Goal: Task Accomplishment & Management: Use online tool/utility

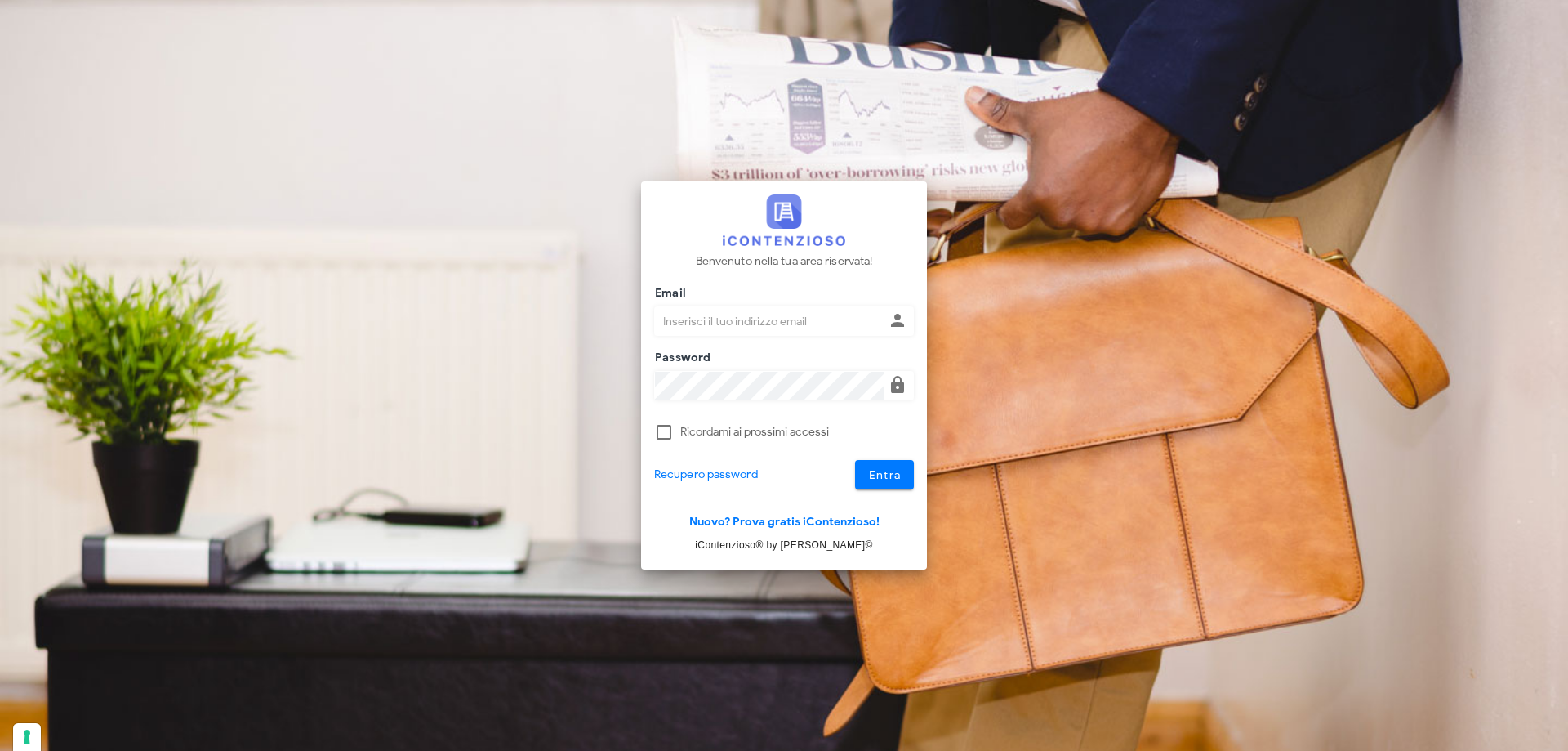
type input "p.rizza@studioassociatoadrev.it"
click at [869, 477] on span "Entra" at bounding box center [885, 475] width 34 height 14
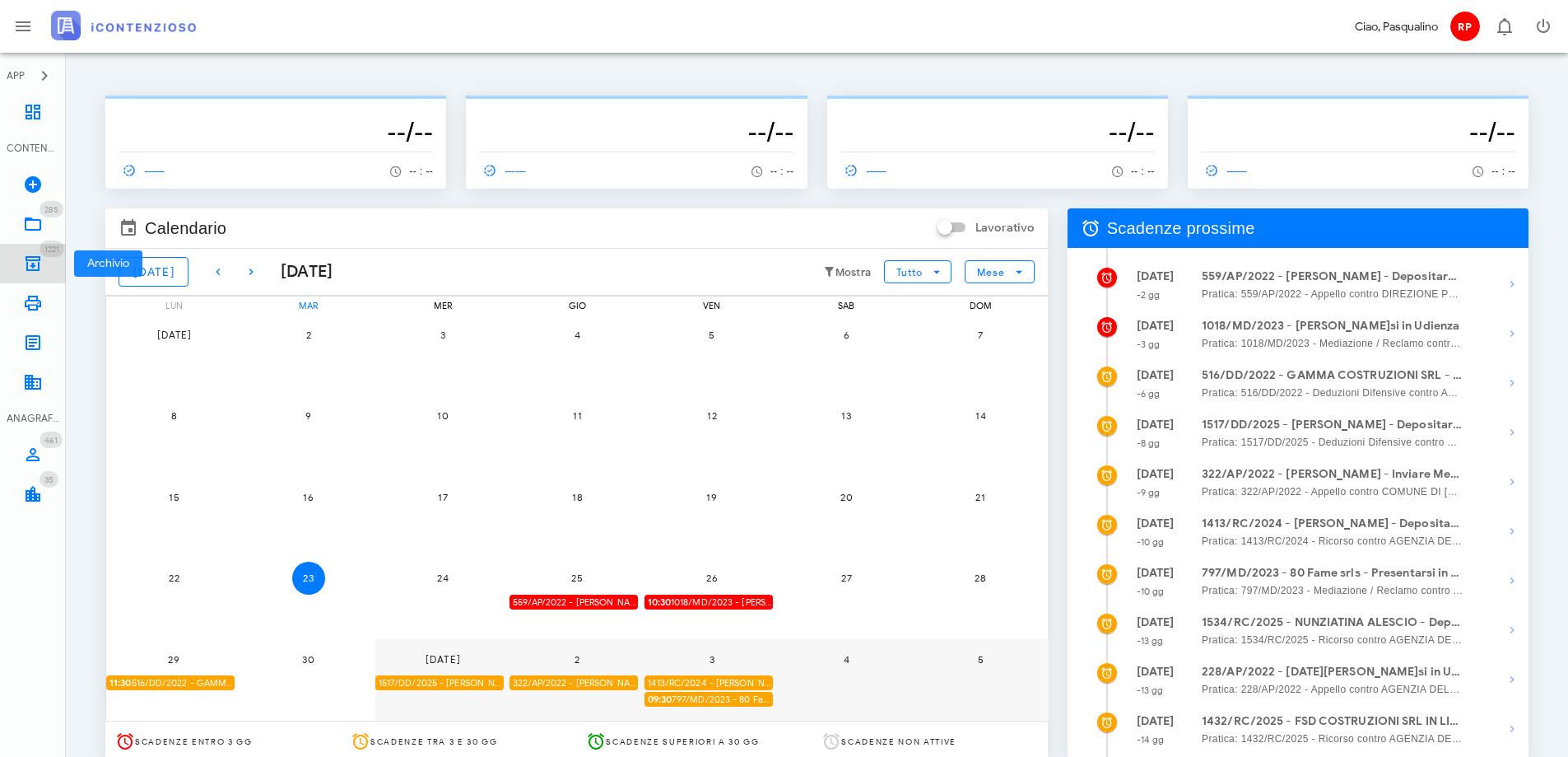
drag, startPoint x: 25, startPoint y: 265, endPoint x: 40, endPoint y: 265, distance: 15.0
click at [23, 265] on icon at bounding box center [33, 264] width 20 height 20
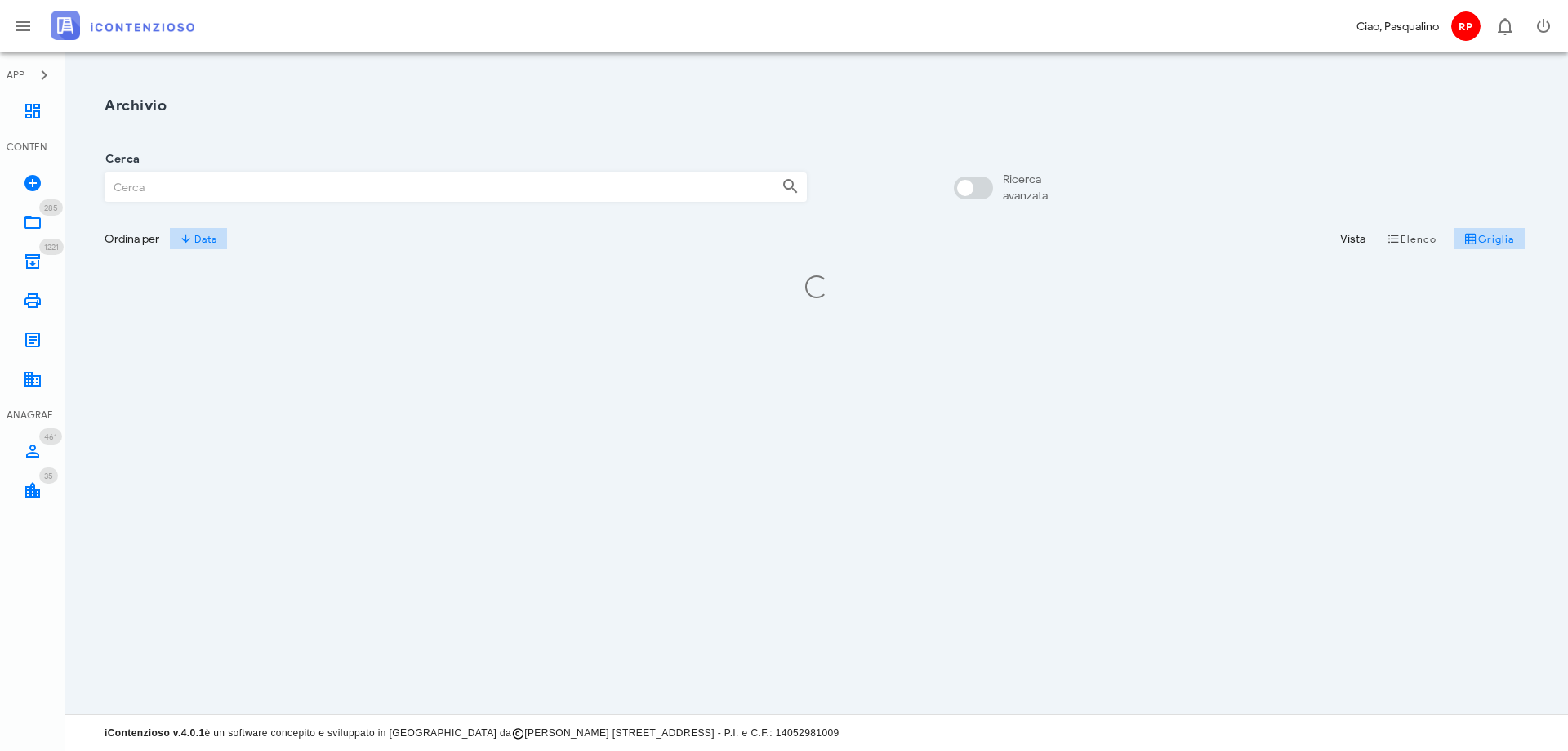
click at [177, 185] on input "Cerca" at bounding box center [436, 187] width 663 height 28
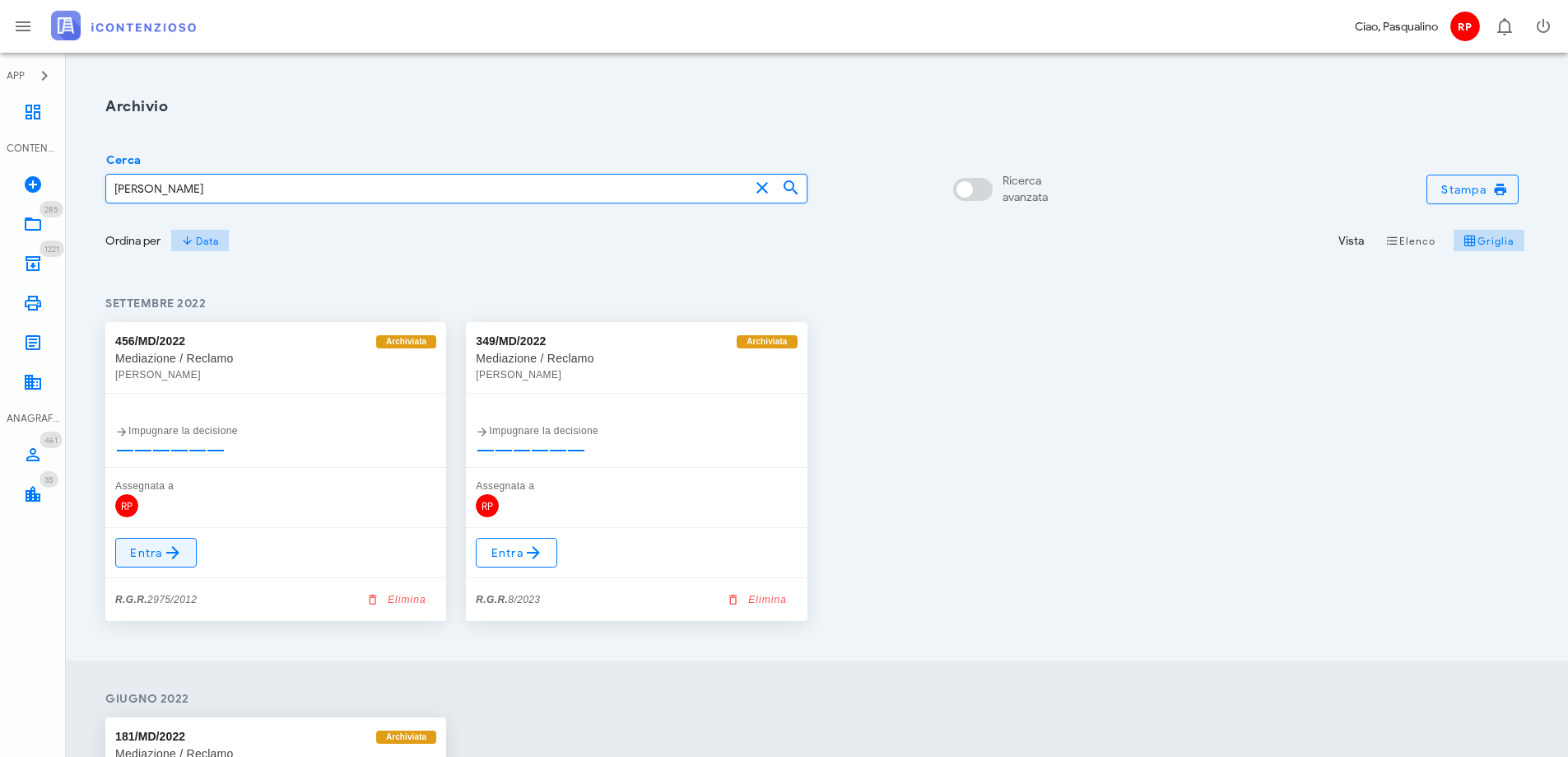
type input "accardo"
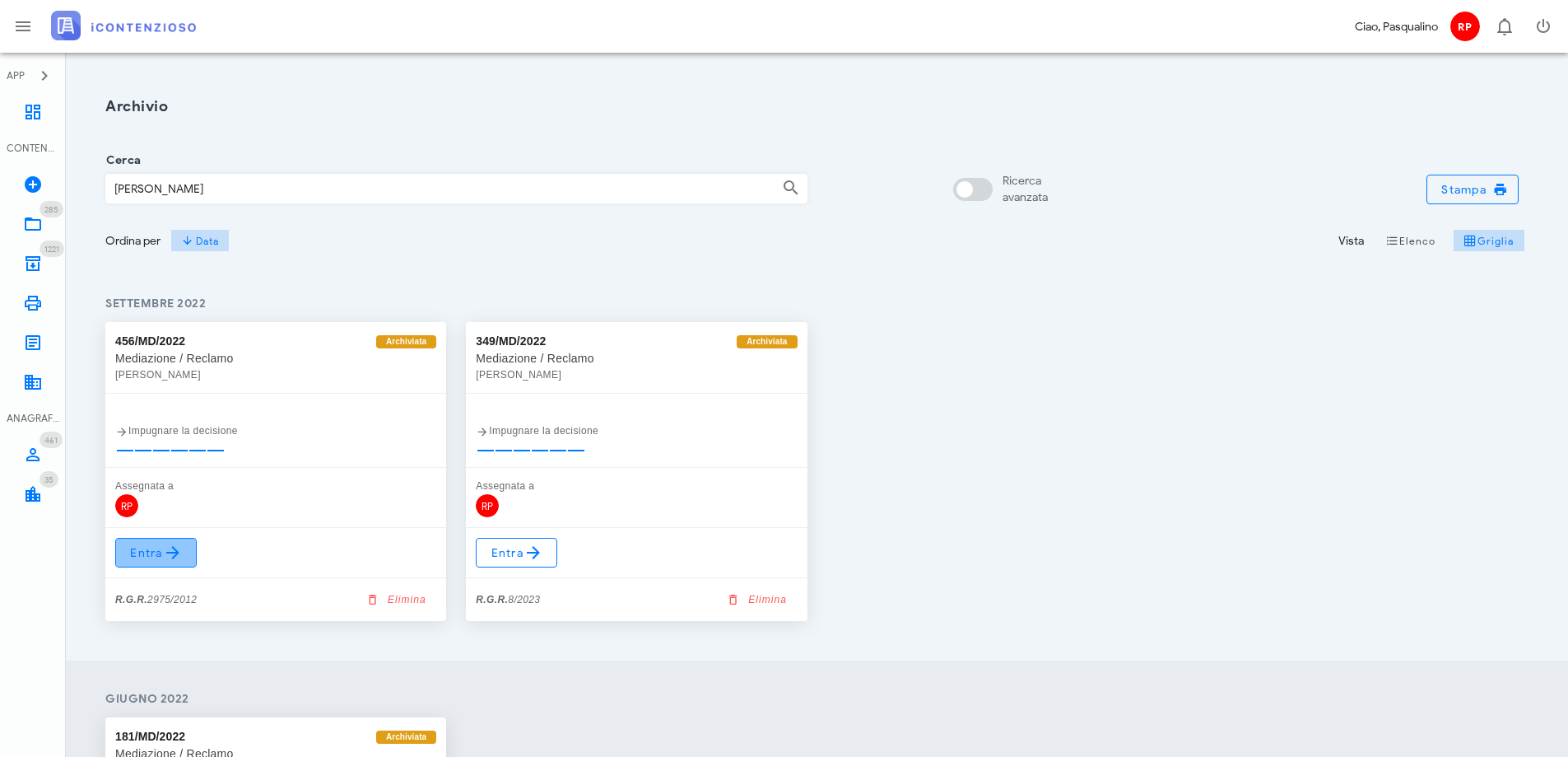
click at [154, 555] on span "Entra" at bounding box center [156, 552] width 54 height 20
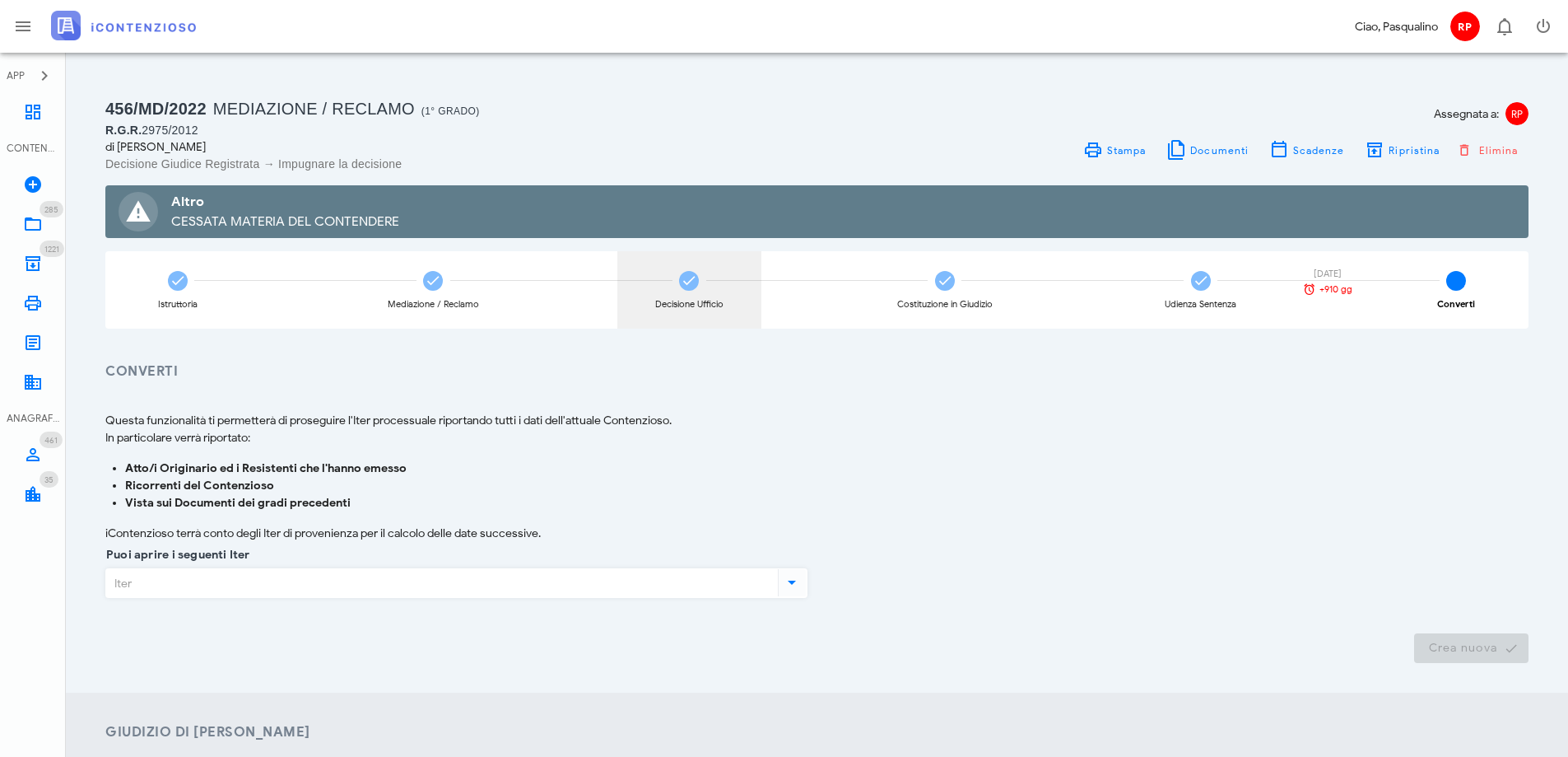
click at [669, 273] on div "Decisione Ufficio" at bounding box center [689, 289] width 144 height 77
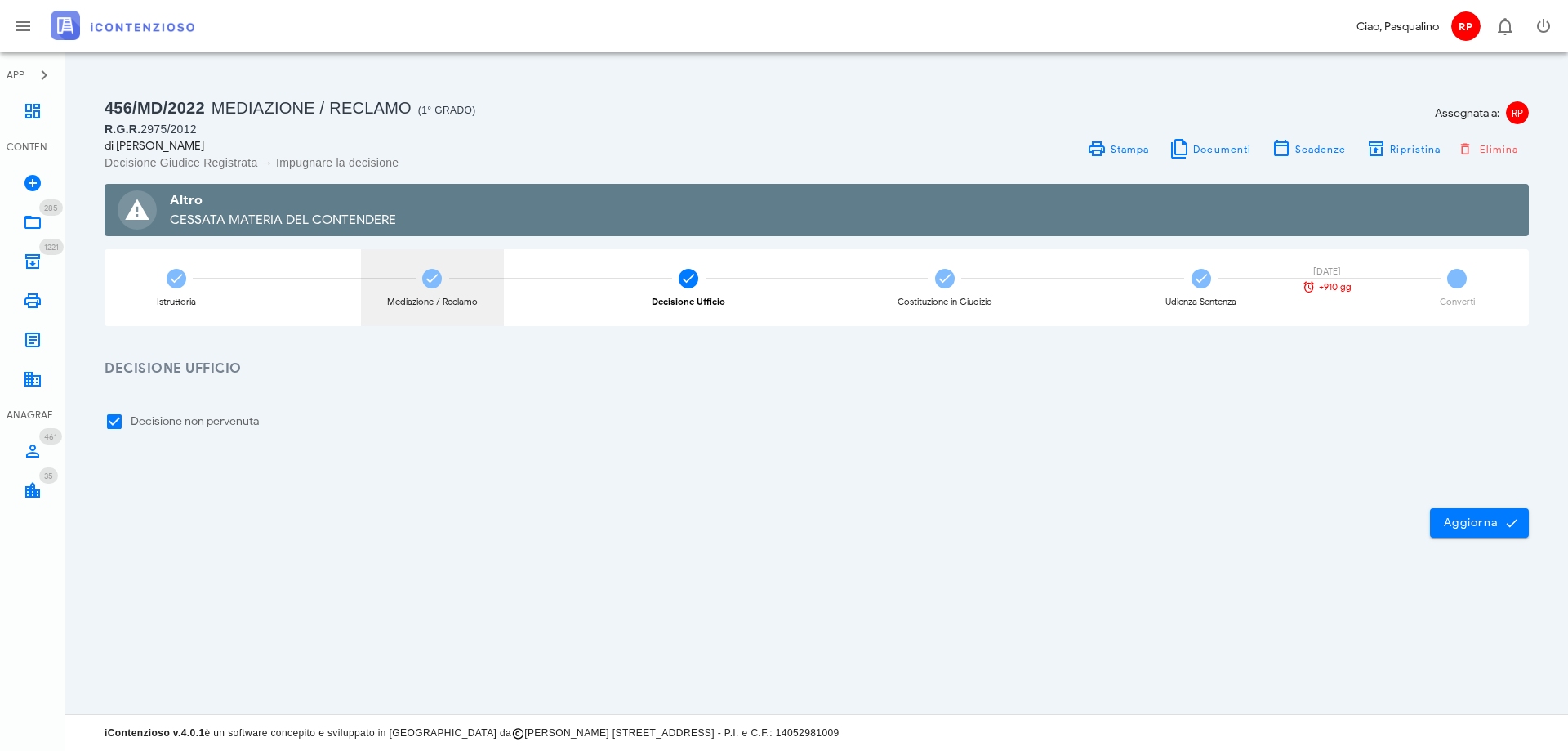
click at [438, 276] on icon at bounding box center [432, 278] width 16 height 16
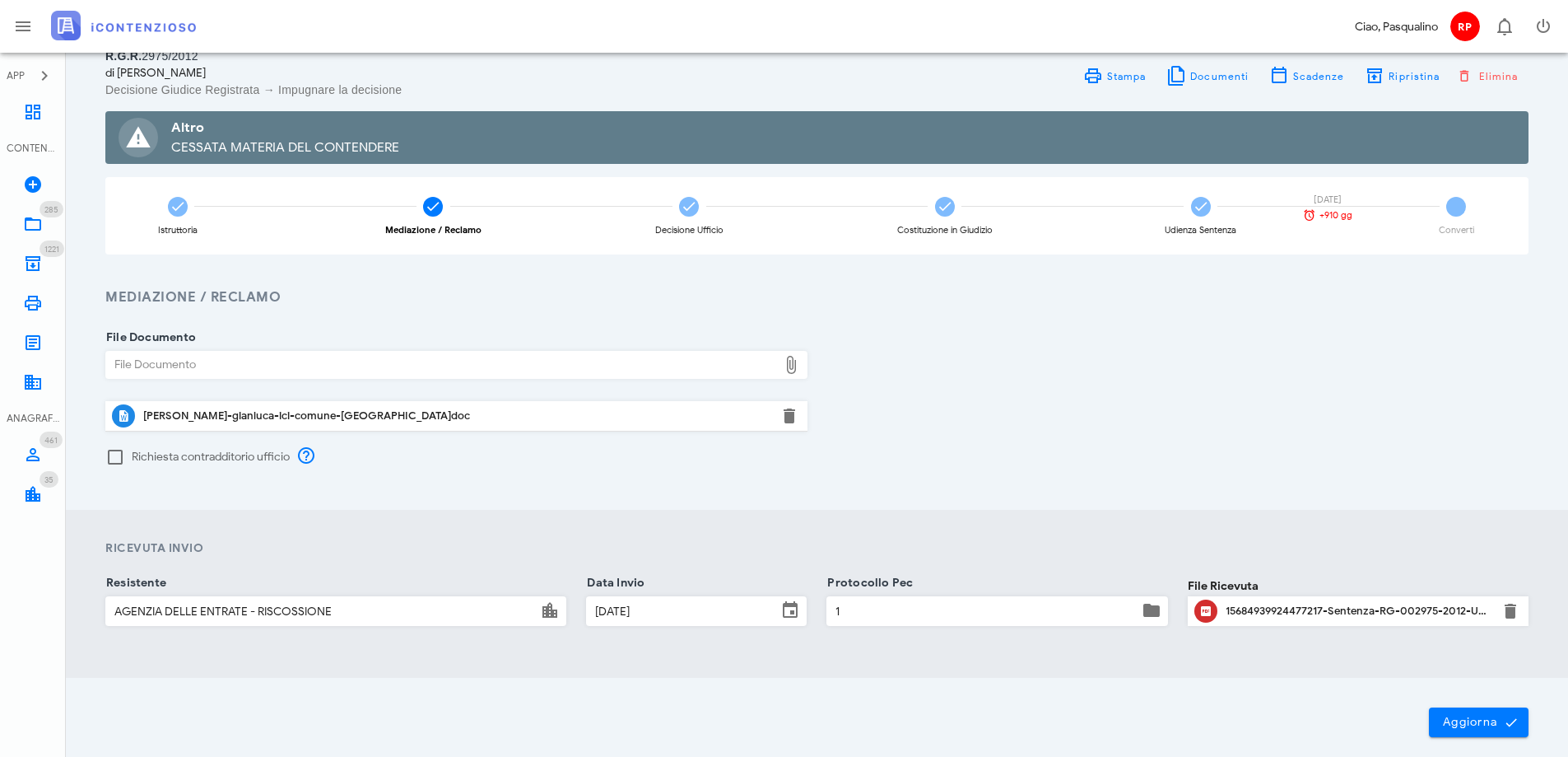
scroll to position [151, 0]
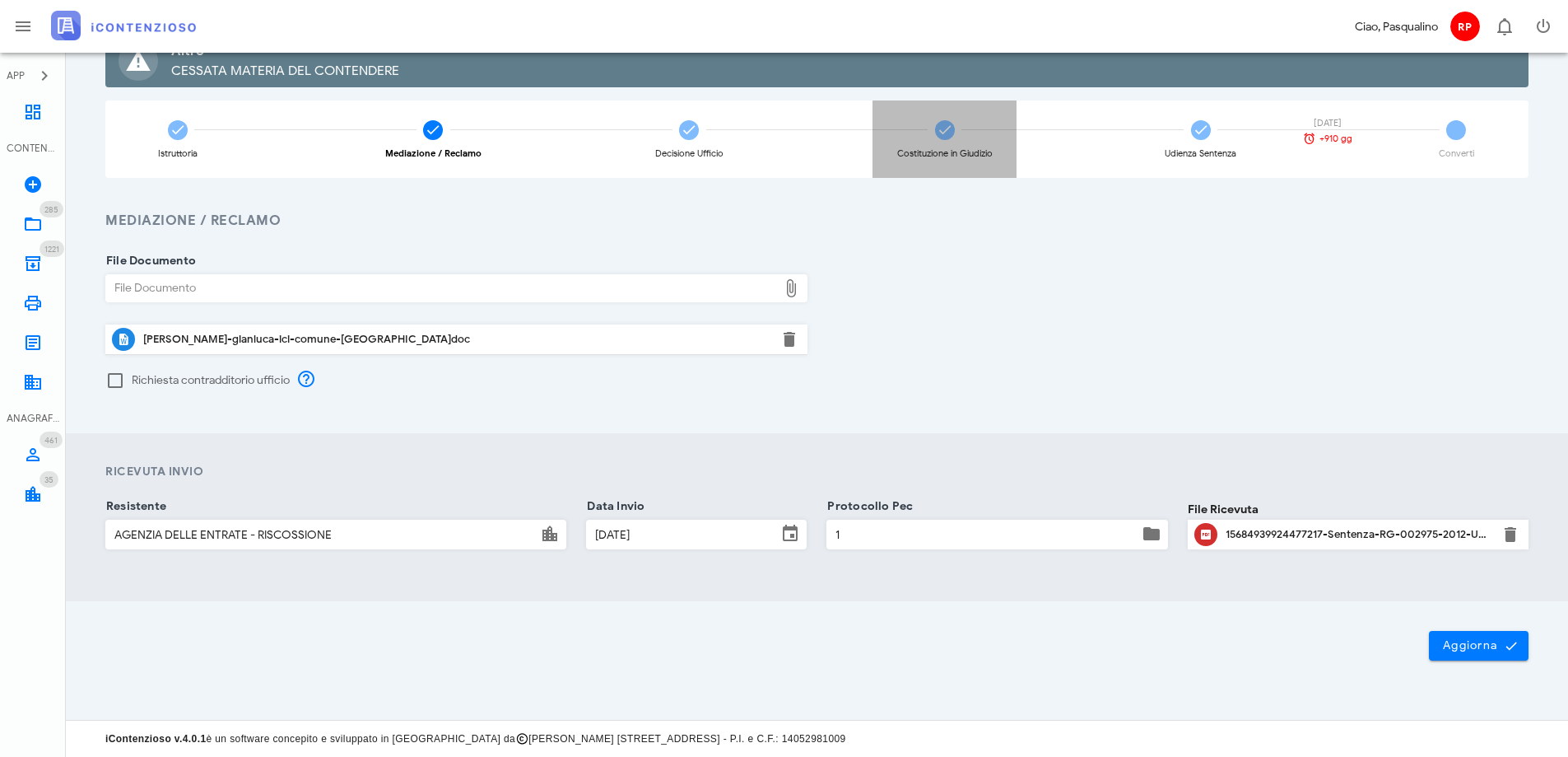
click at [945, 133] on icon at bounding box center [944, 130] width 16 height 16
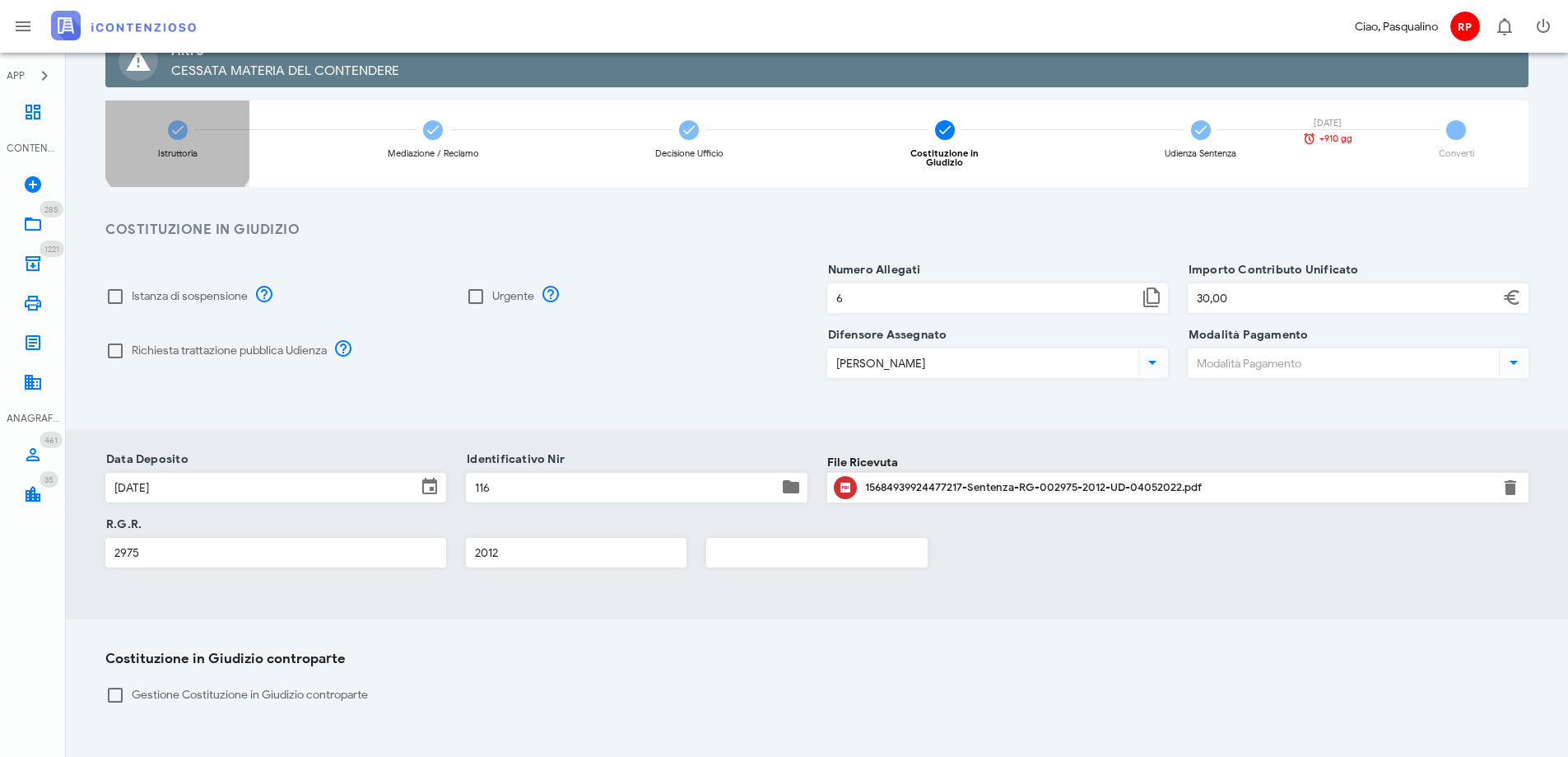
click at [171, 129] on icon at bounding box center [178, 130] width 16 height 16
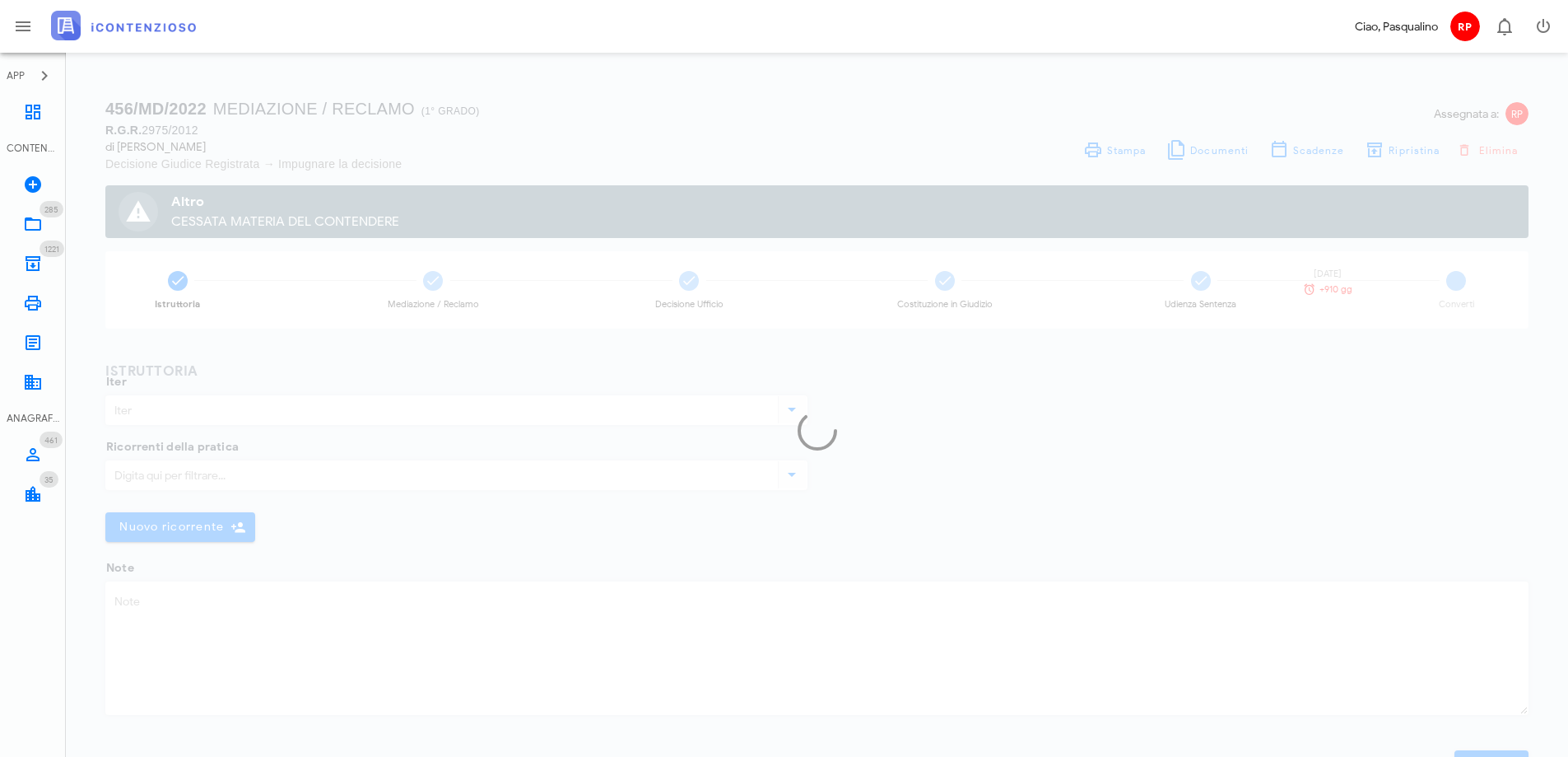
type input "Mediazione / Reclamo"
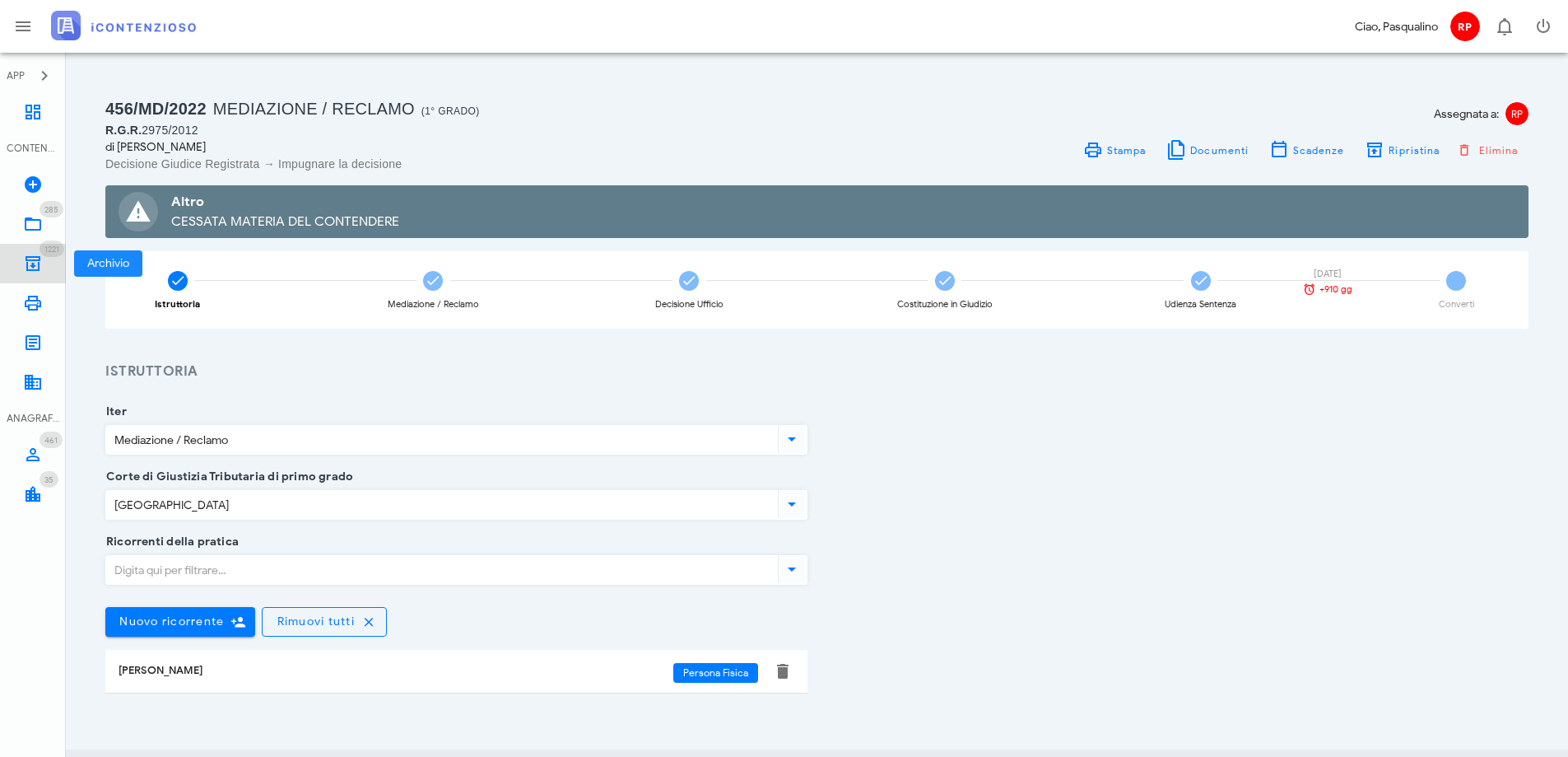
click at [38, 266] on icon at bounding box center [33, 264] width 20 height 20
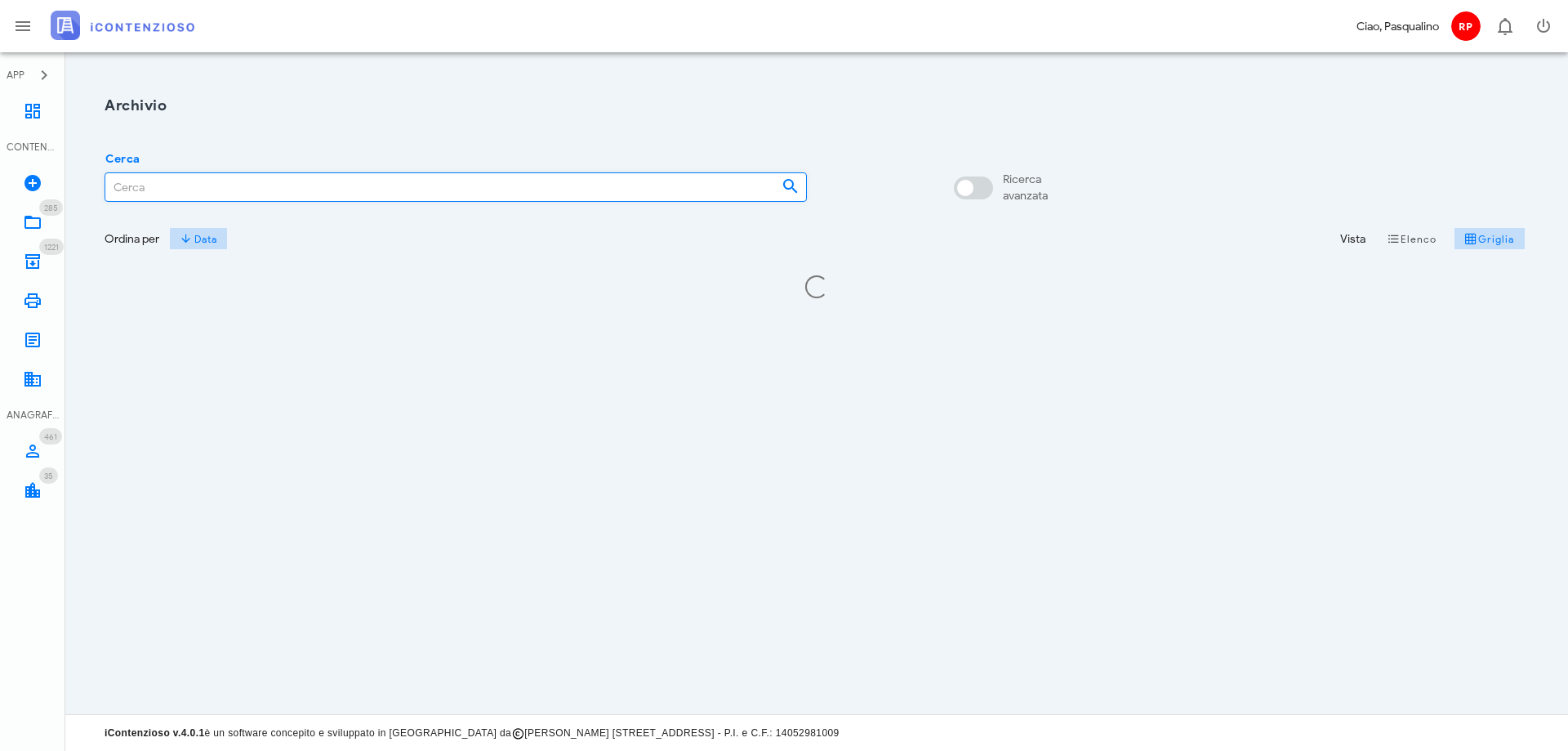
click at [240, 182] on input "Cerca" at bounding box center [436, 187] width 663 height 28
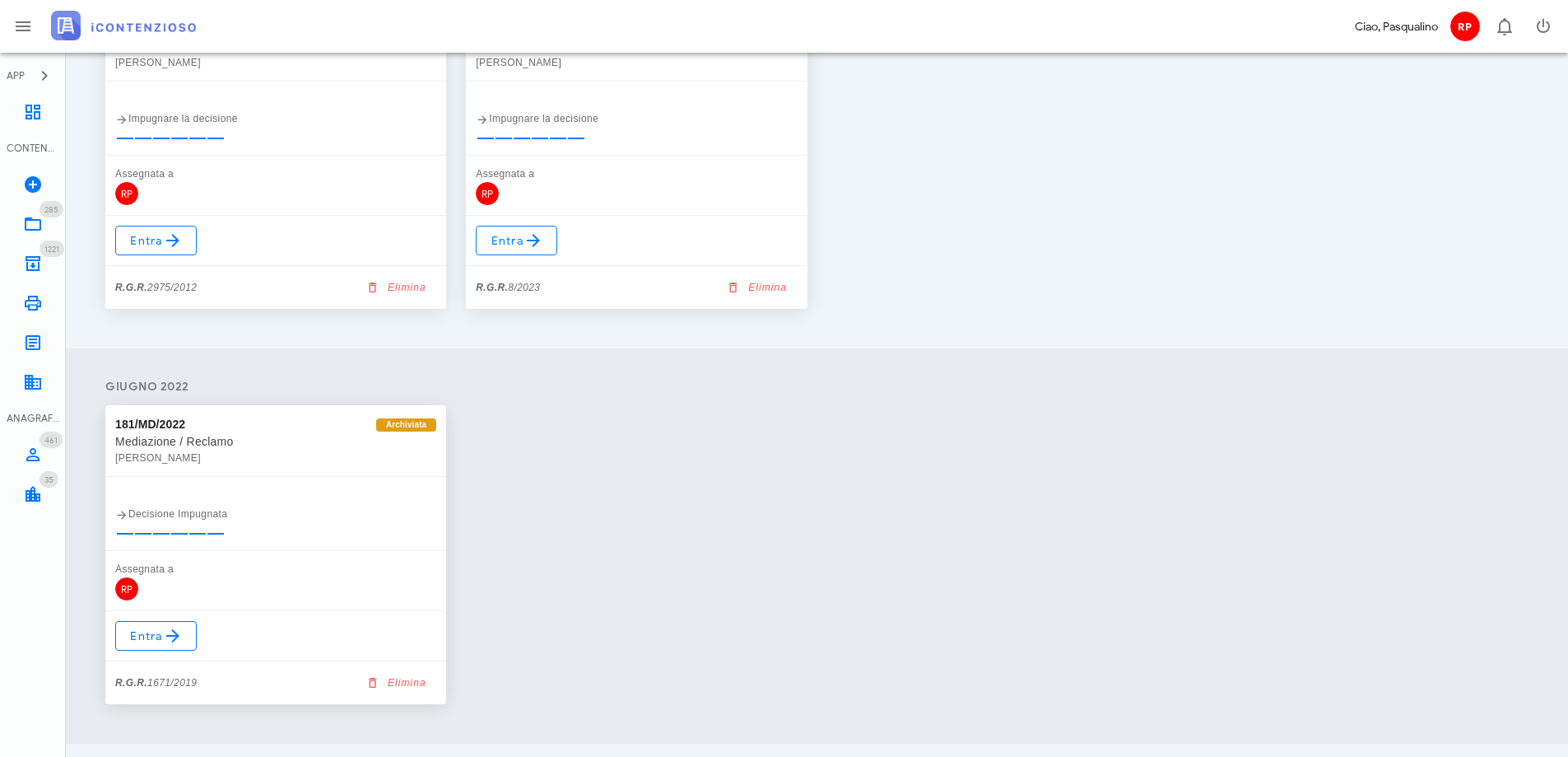
scroll to position [366, 0]
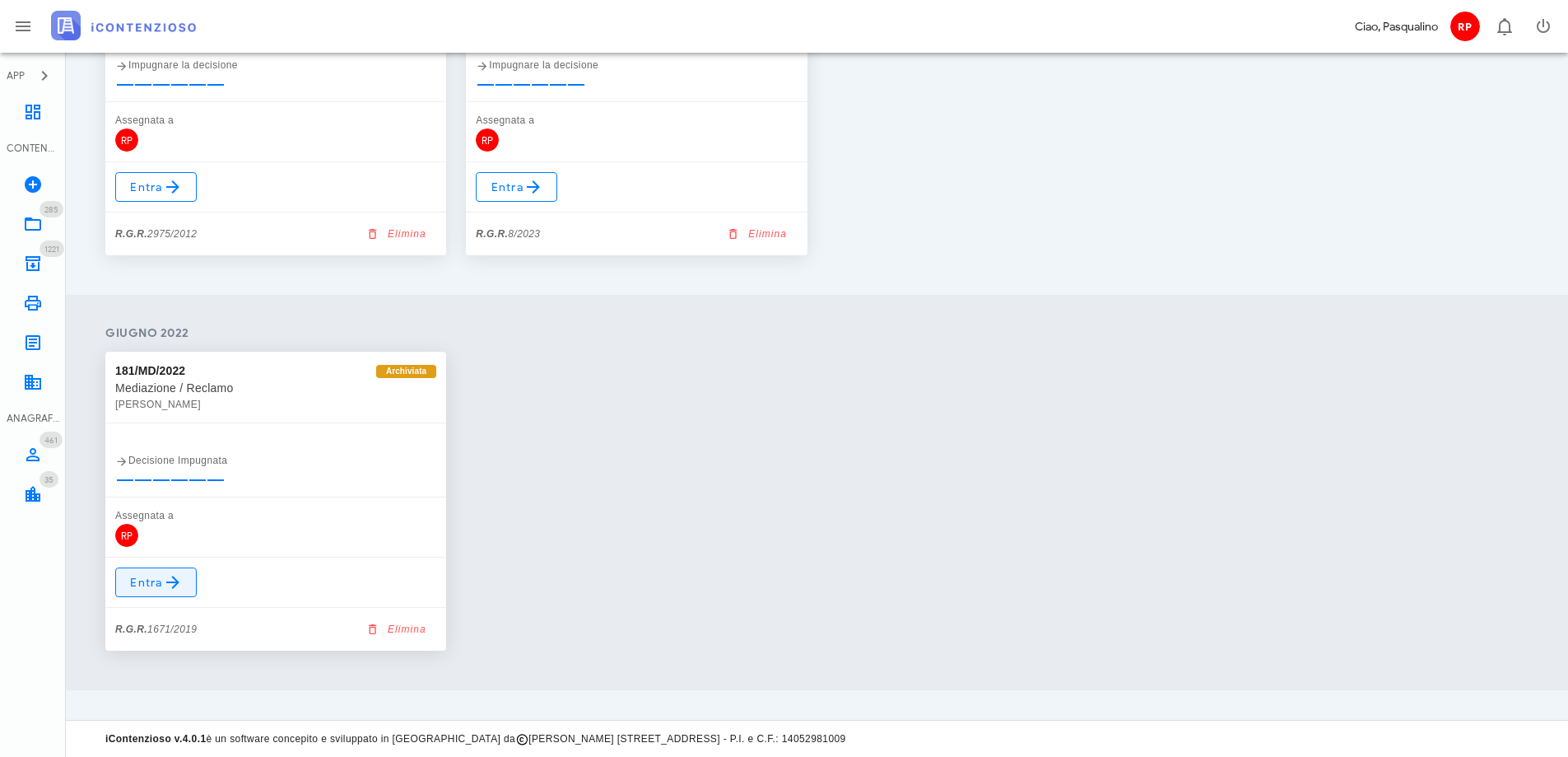
type input "[PERSON_NAME]"
click at [160, 587] on span "Entra" at bounding box center [156, 582] width 54 height 20
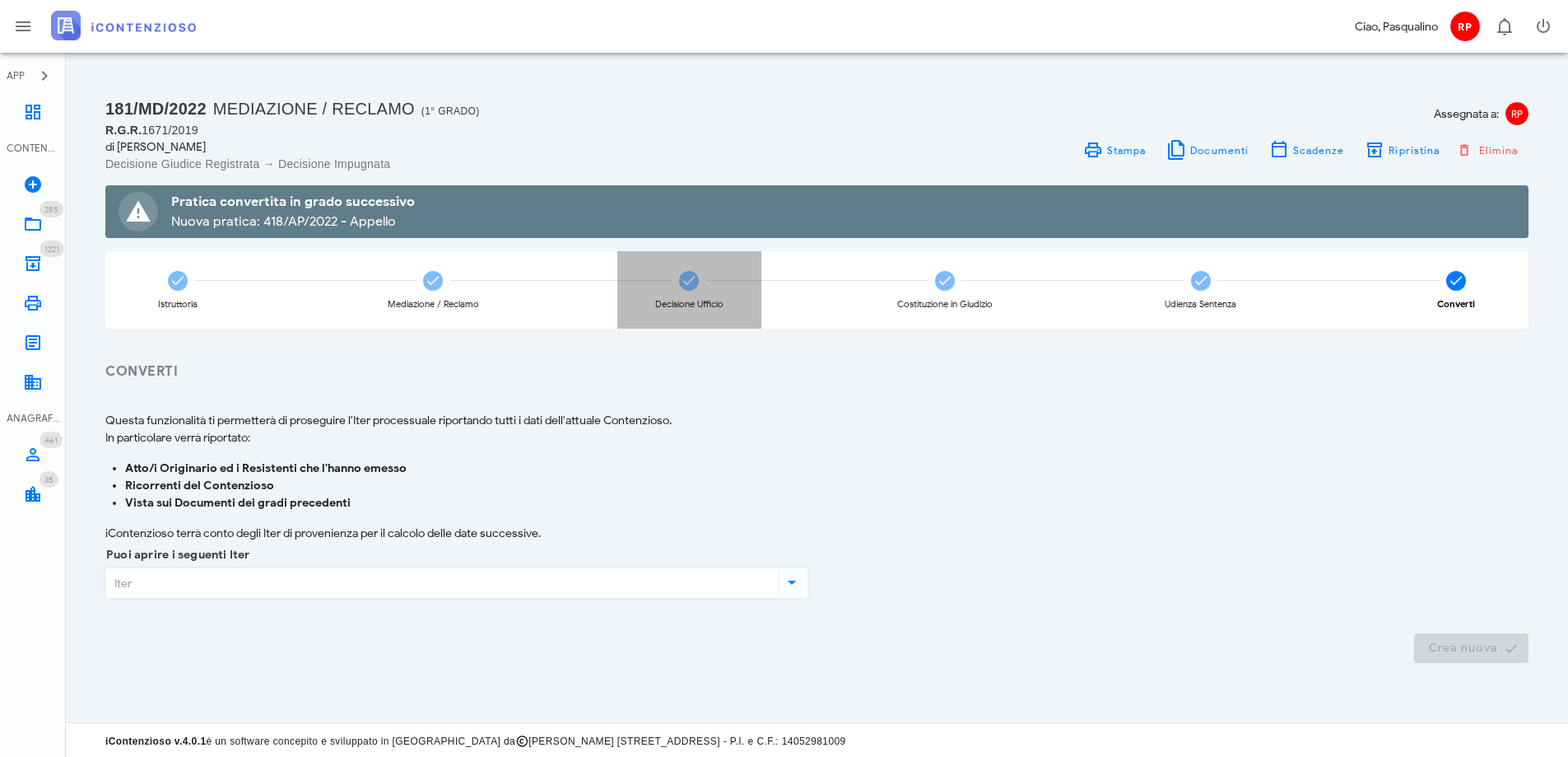
drag, startPoint x: 696, startPoint y: 285, endPoint x: 687, endPoint y: 288, distance: 9.5
click at [687, 288] on icon at bounding box center [689, 281] width 16 height 16
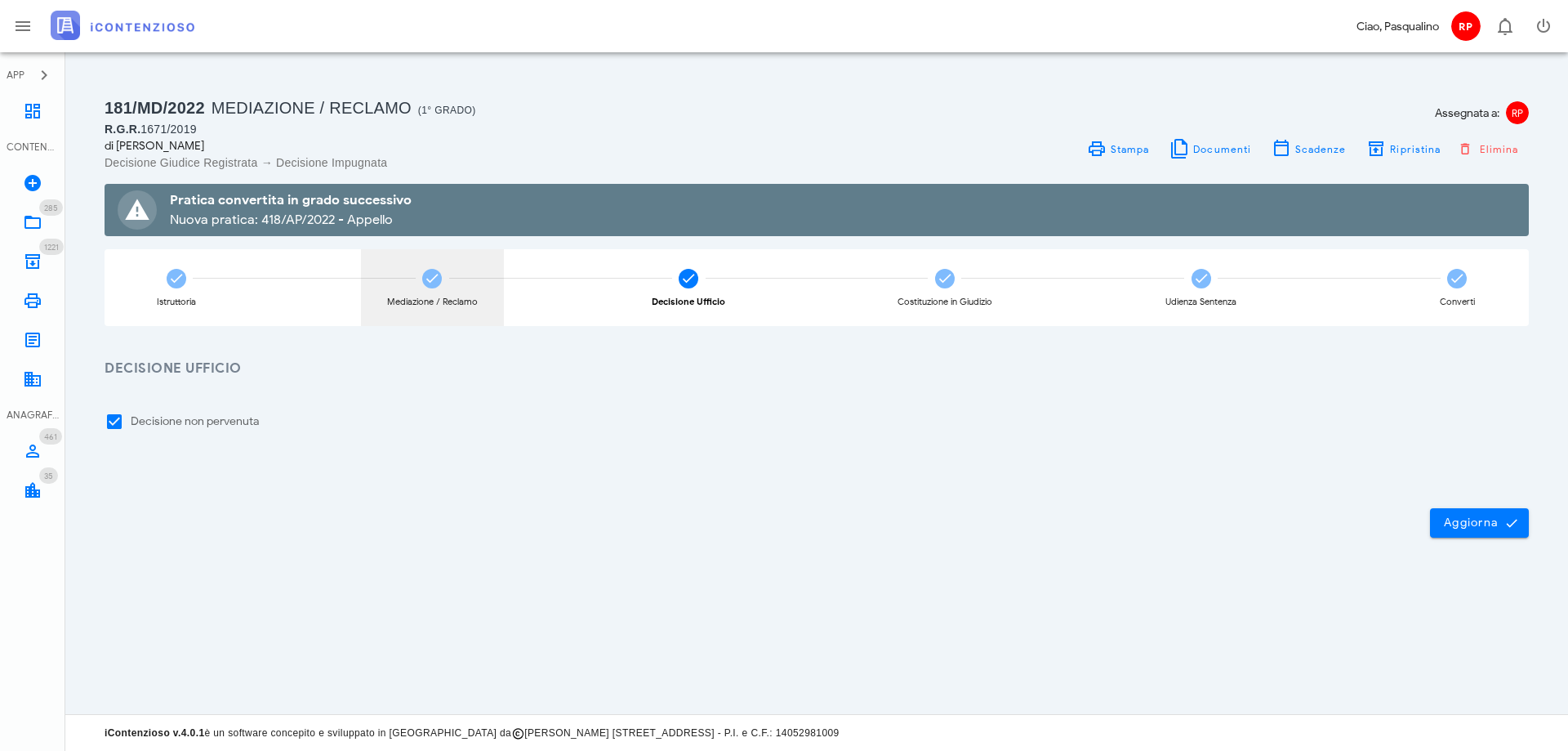
click at [444, 281] on div "Mediazione / Reclamo" at bounding box center [432, 286] width 143 height 76
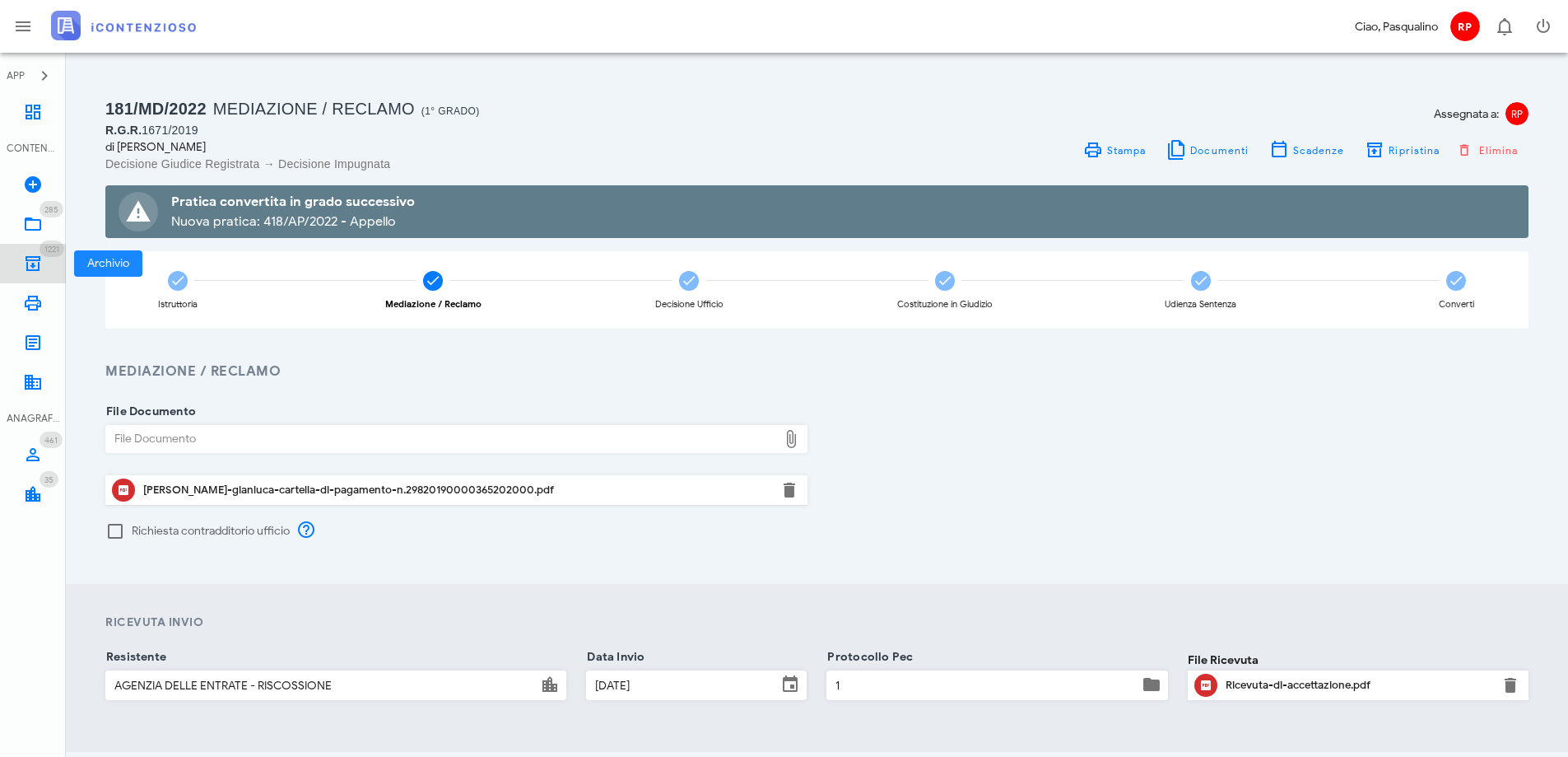
click at [27, 264] on icon at bounding box center [33, 264] width 20 height 20
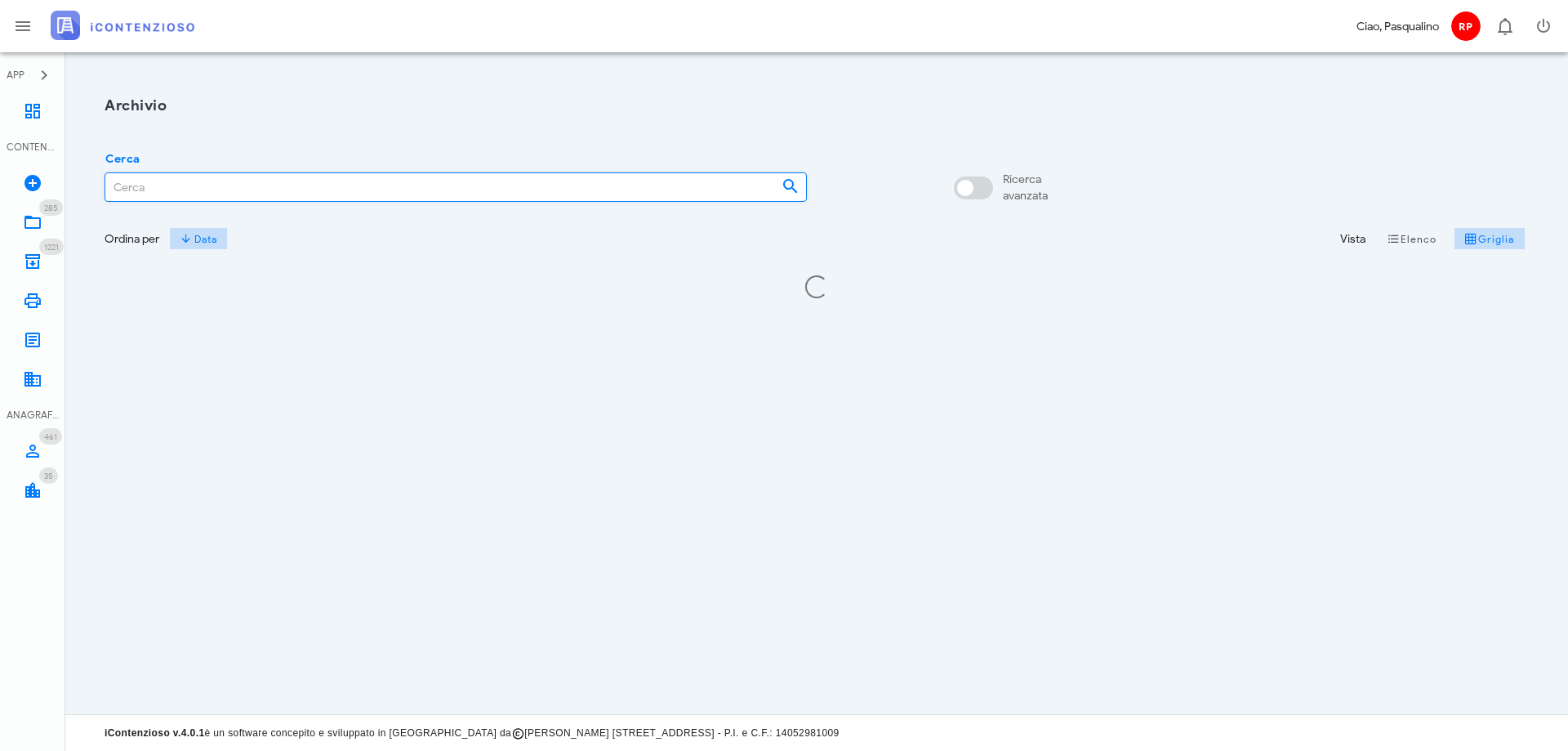
click at [157, 188] on input "Cerca" at bounding box center [436, 187] width 663 height 28
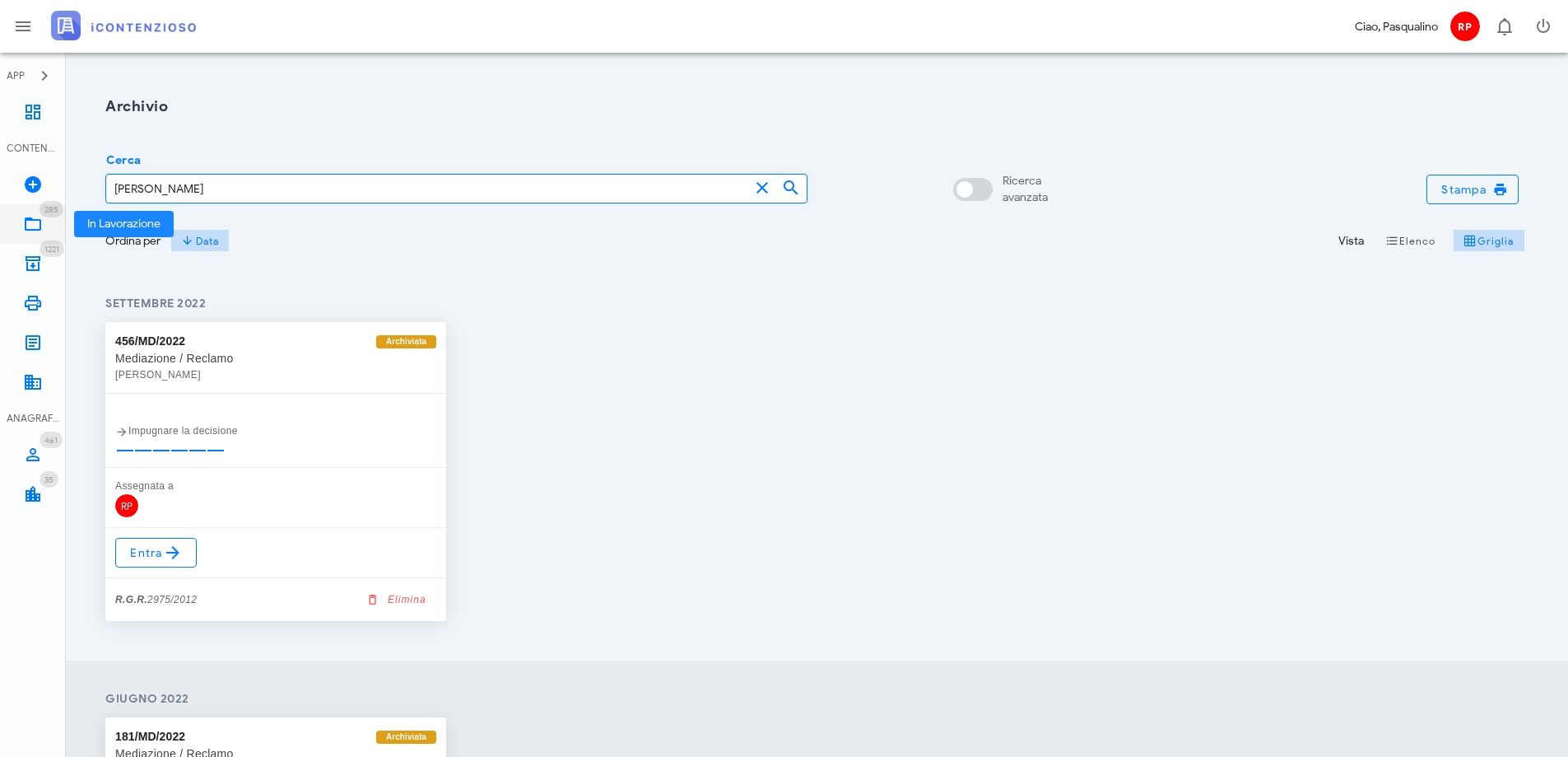
type input "gianluca"
click at [34, 223] on icon at bounding box center [33, 224] width 20 height 20
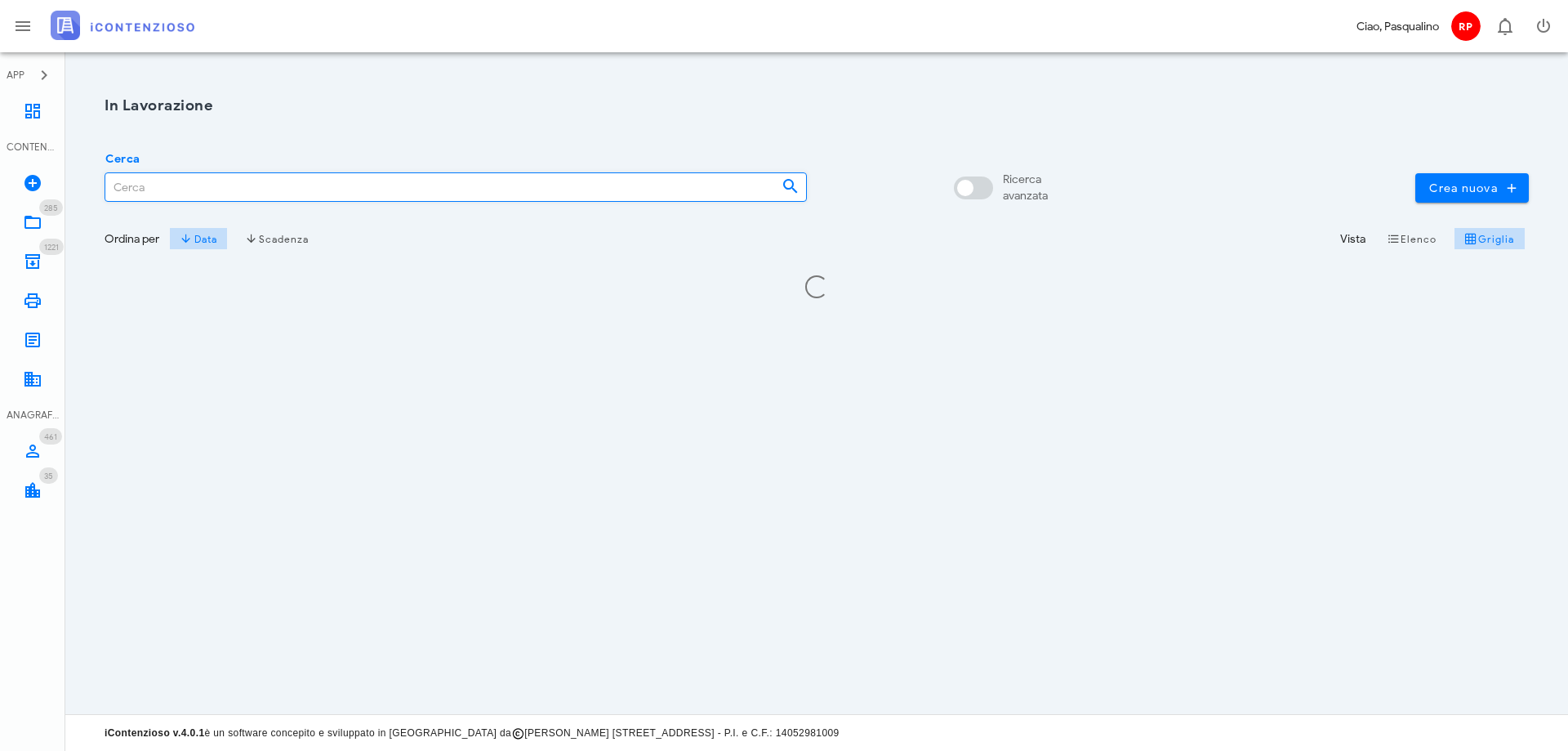
click at [196, 192] on input "Cerca" at bounding box center [436, 187] width 663 height 28
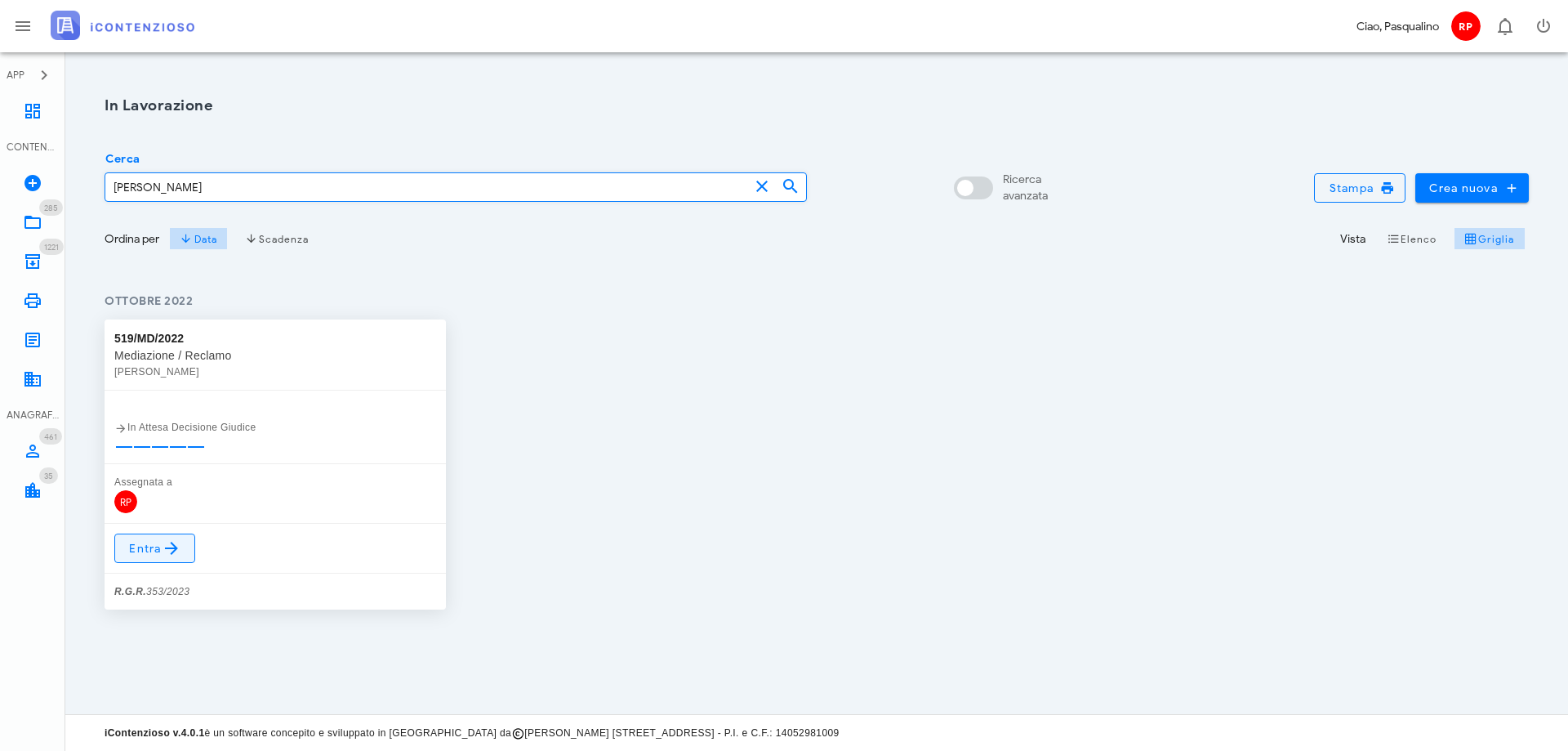
type input "accardo"
click at [147, 552] on span "Entra" at bounding box center [155, 548] width 53 height 20
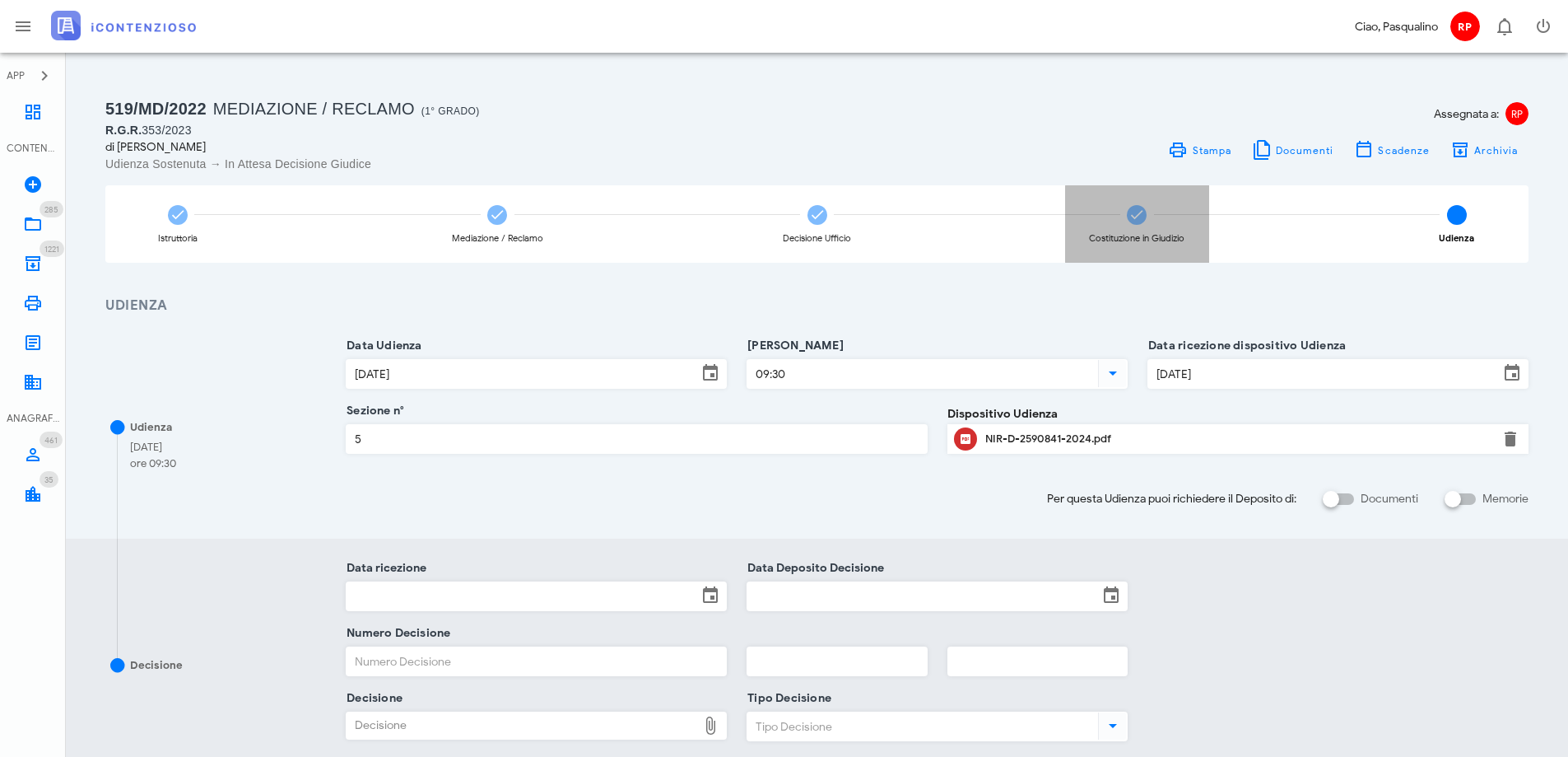
click at [1131, 212] on icon at bounding box center [1136, 215] width 16 height 16
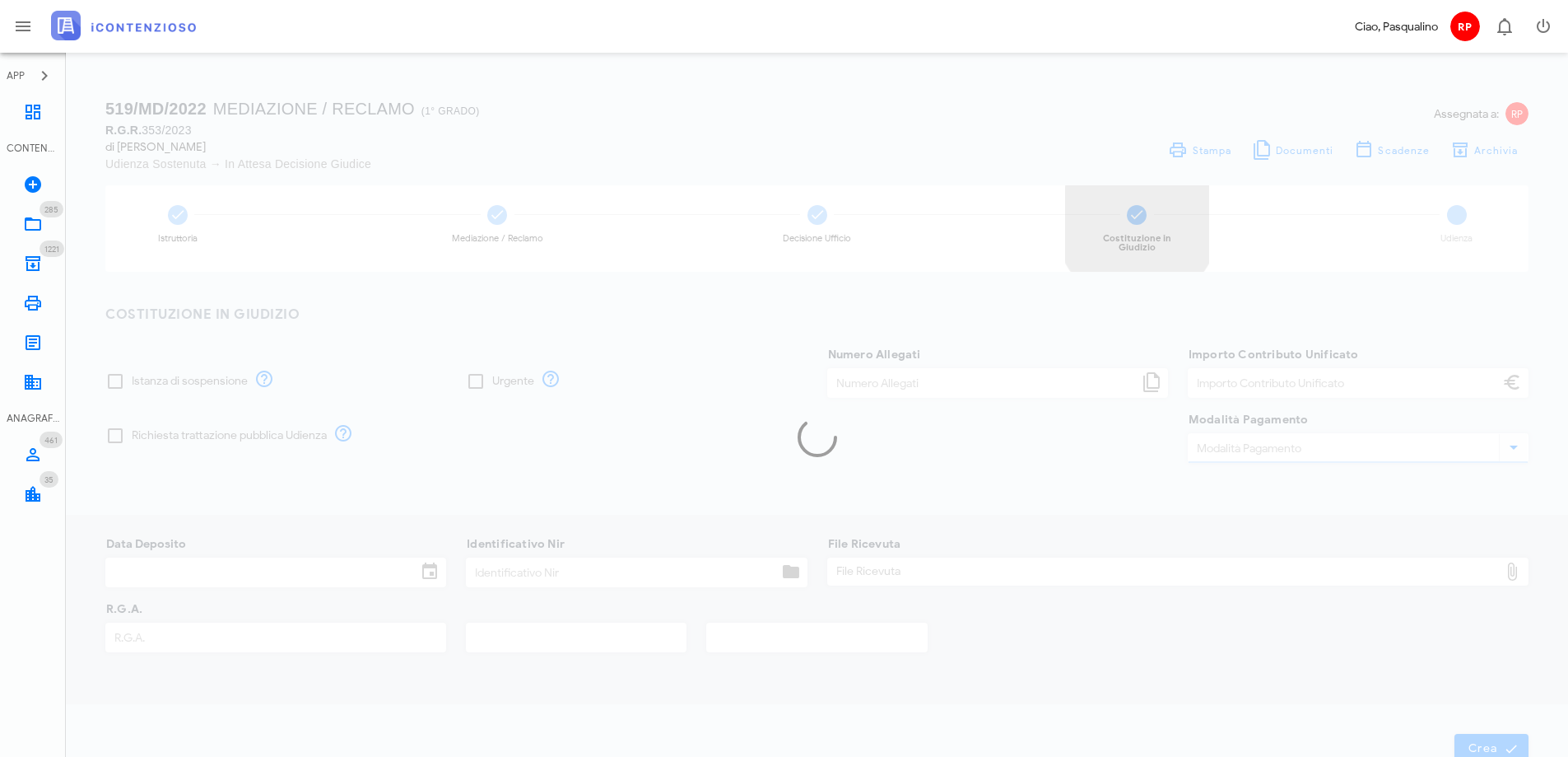
type input "30,00"
type input "[DATE]"
type input "313"
type input "353"
type input "2023"
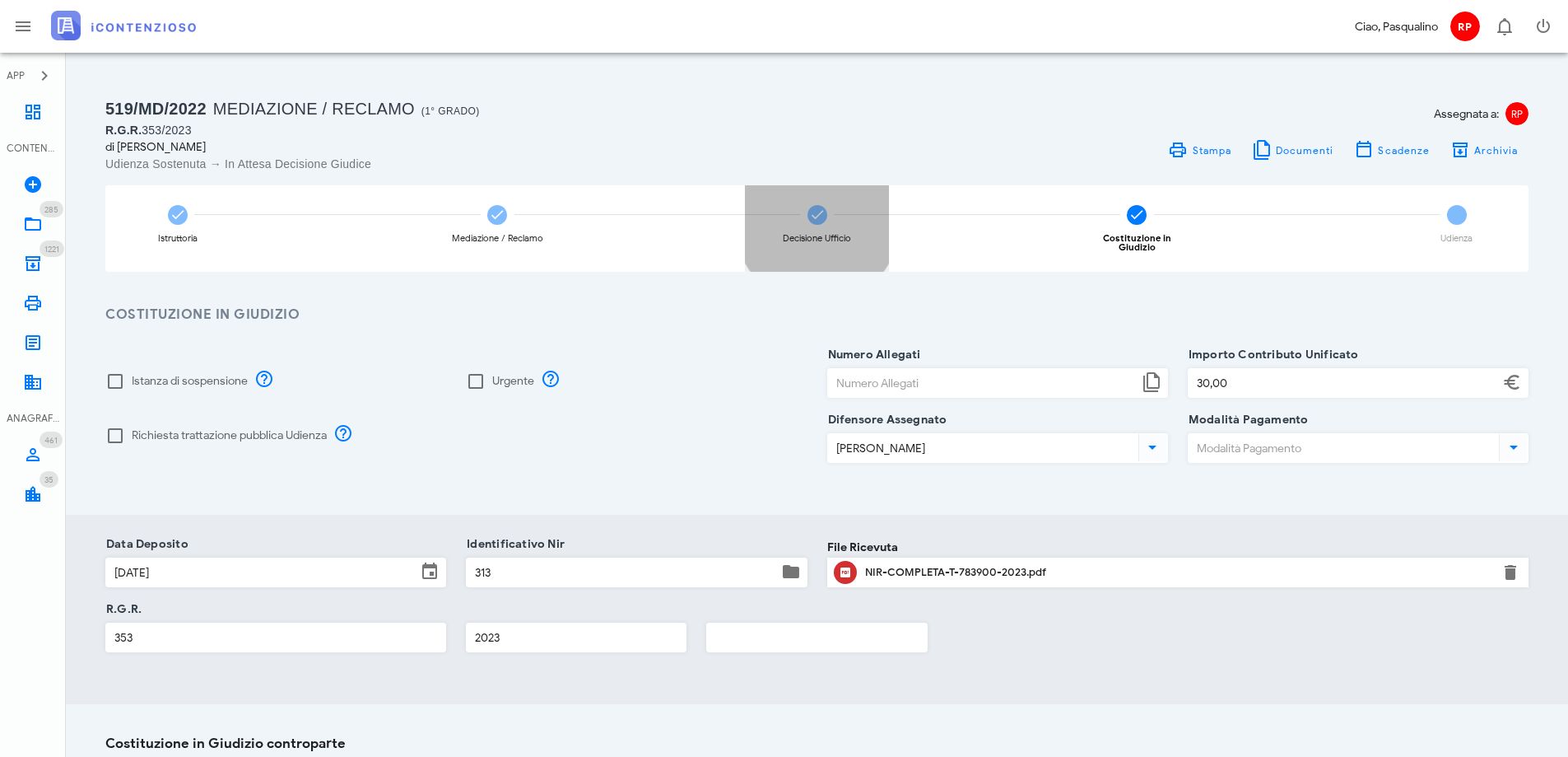
click at [806, 216] on div "Decisione Ufficio" at bounding box center [816, 229] width 144 height 87
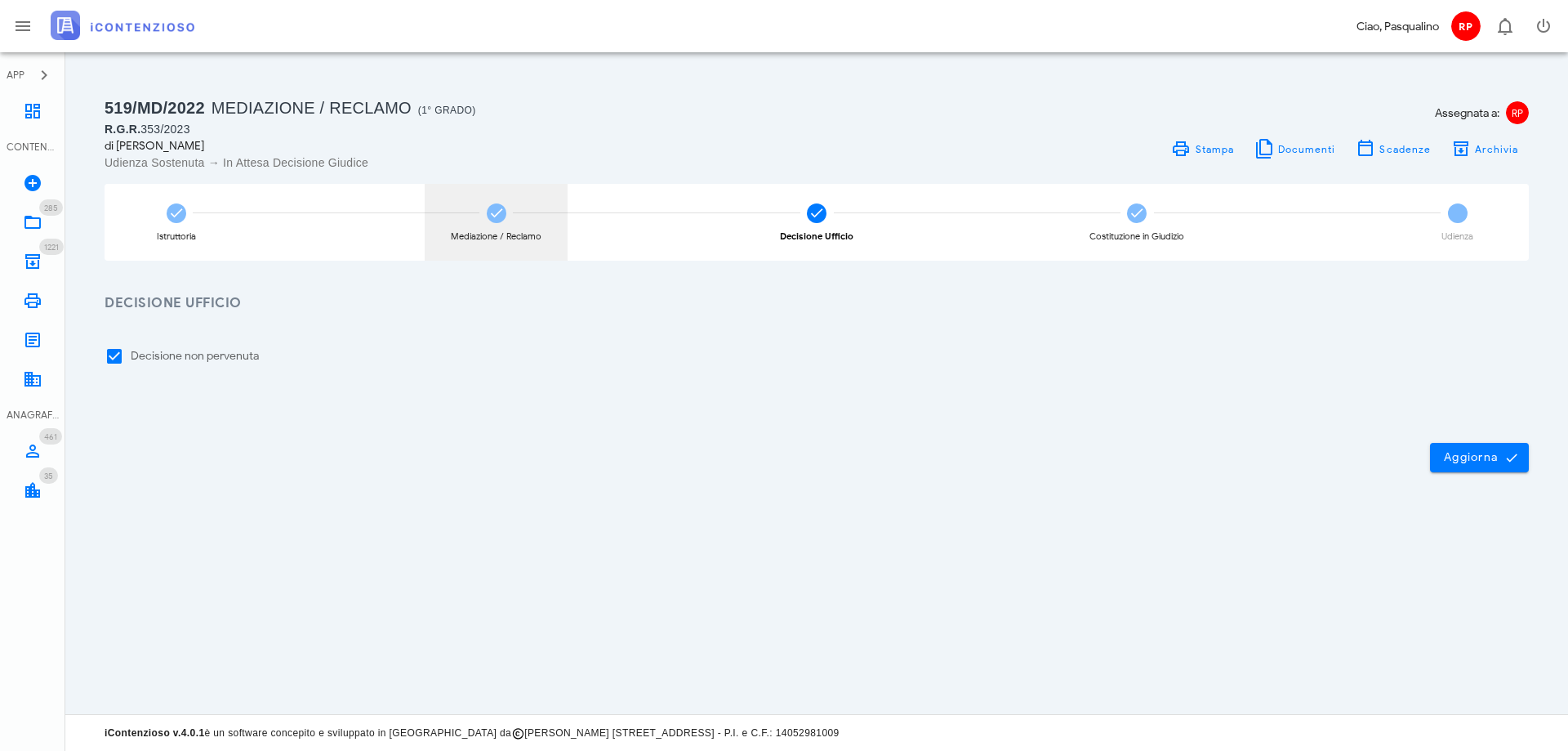
click at [476, 212] on div "Mediazione / Reclamo" at bounding box center [496, 222] width 143 height 76
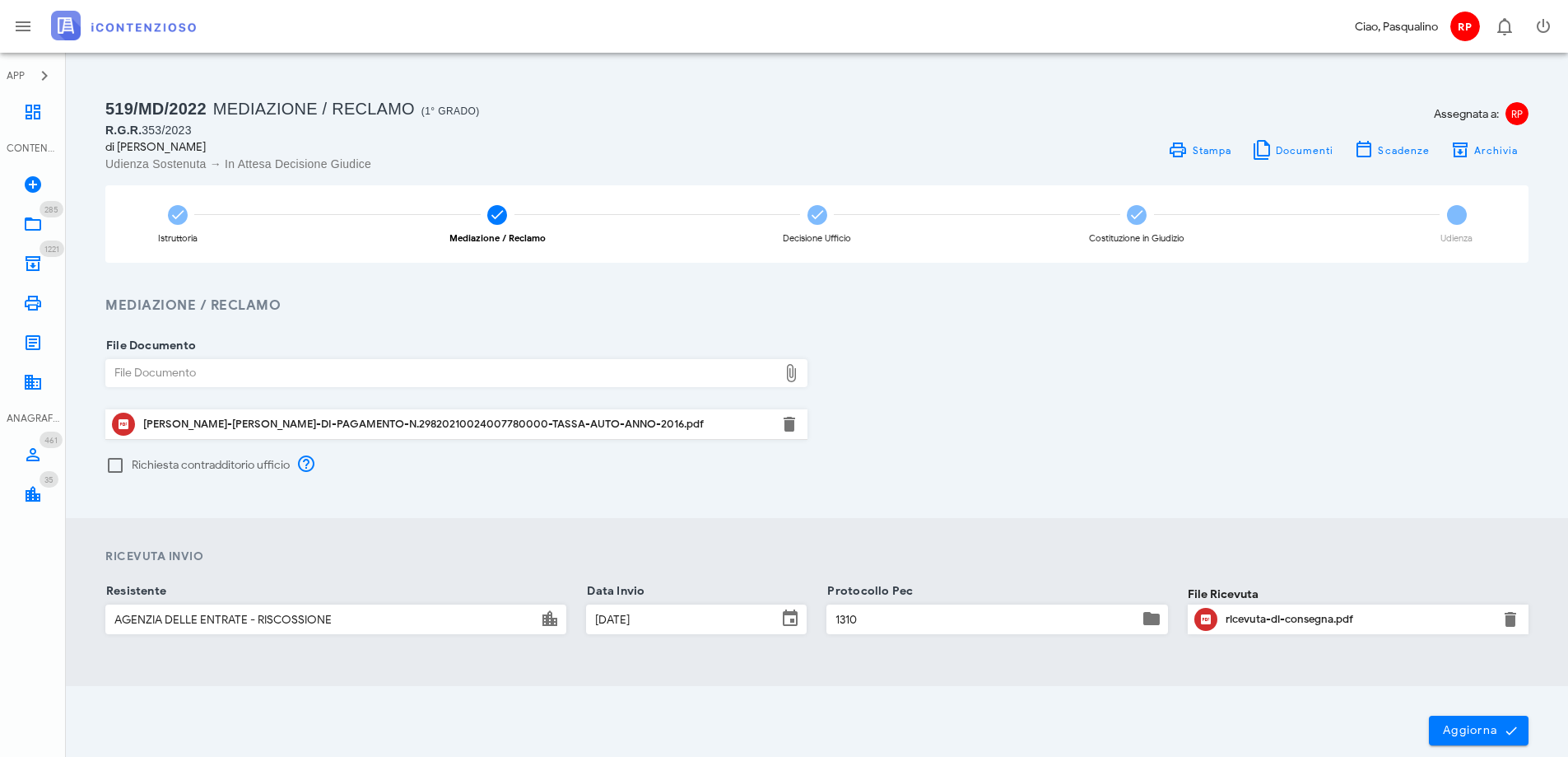
click at [904, 496] on div "File Documento File Documento ACCARDO-GIANLUCA-CARTELLA-DI-PAGAMENTO-N.29820210…" at bounding box center [816, 417] width 1502 height 202
click at [36, 300] on icon at bounding box center [33, 304] width 20 height 20
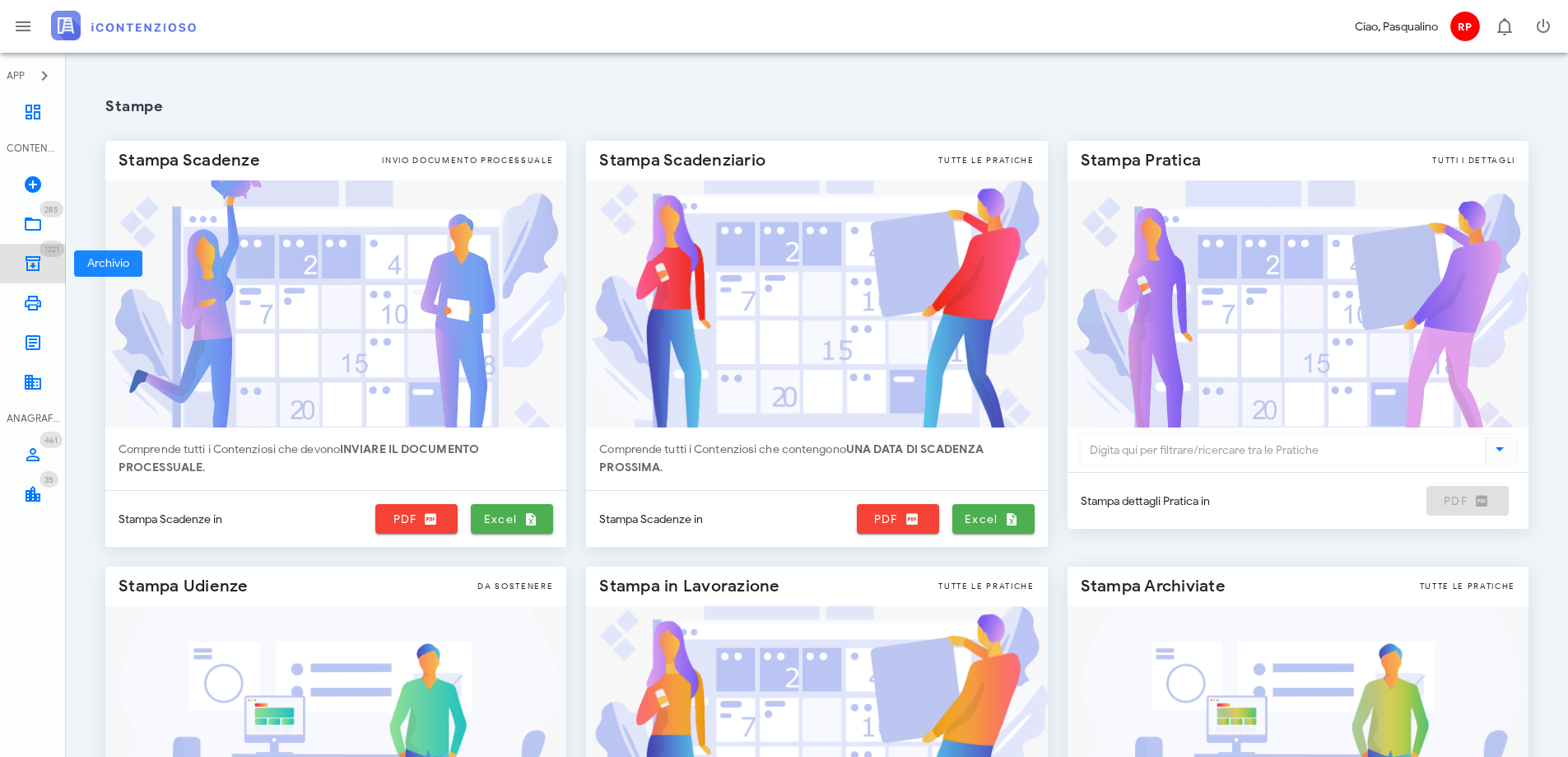
click at [40, 266] on icon at bounding box center [33, 264] width 20 height 20
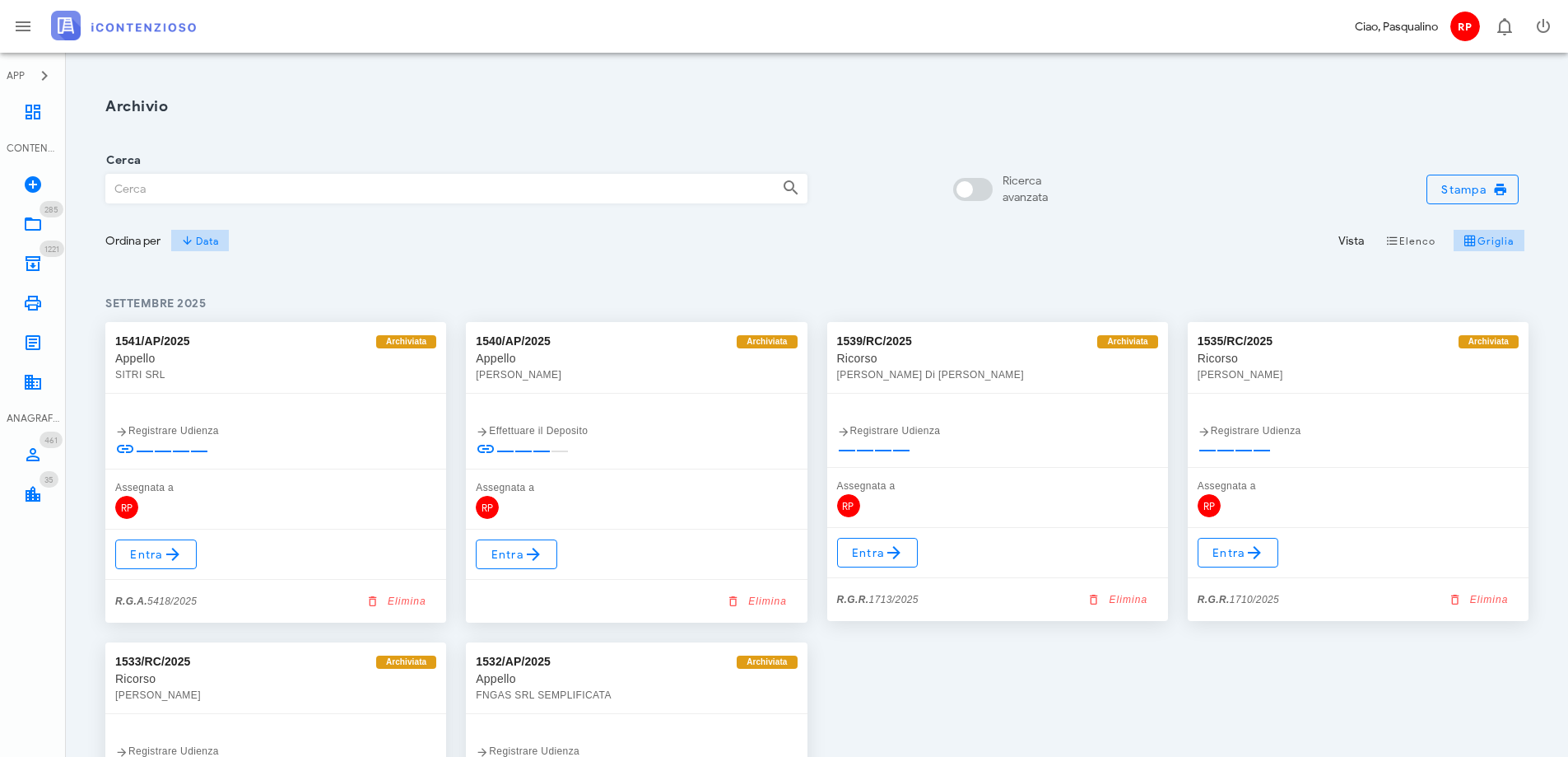
click at [223, 183] on input "Cerca" at bounding box center [437, 189] width 663 height 28
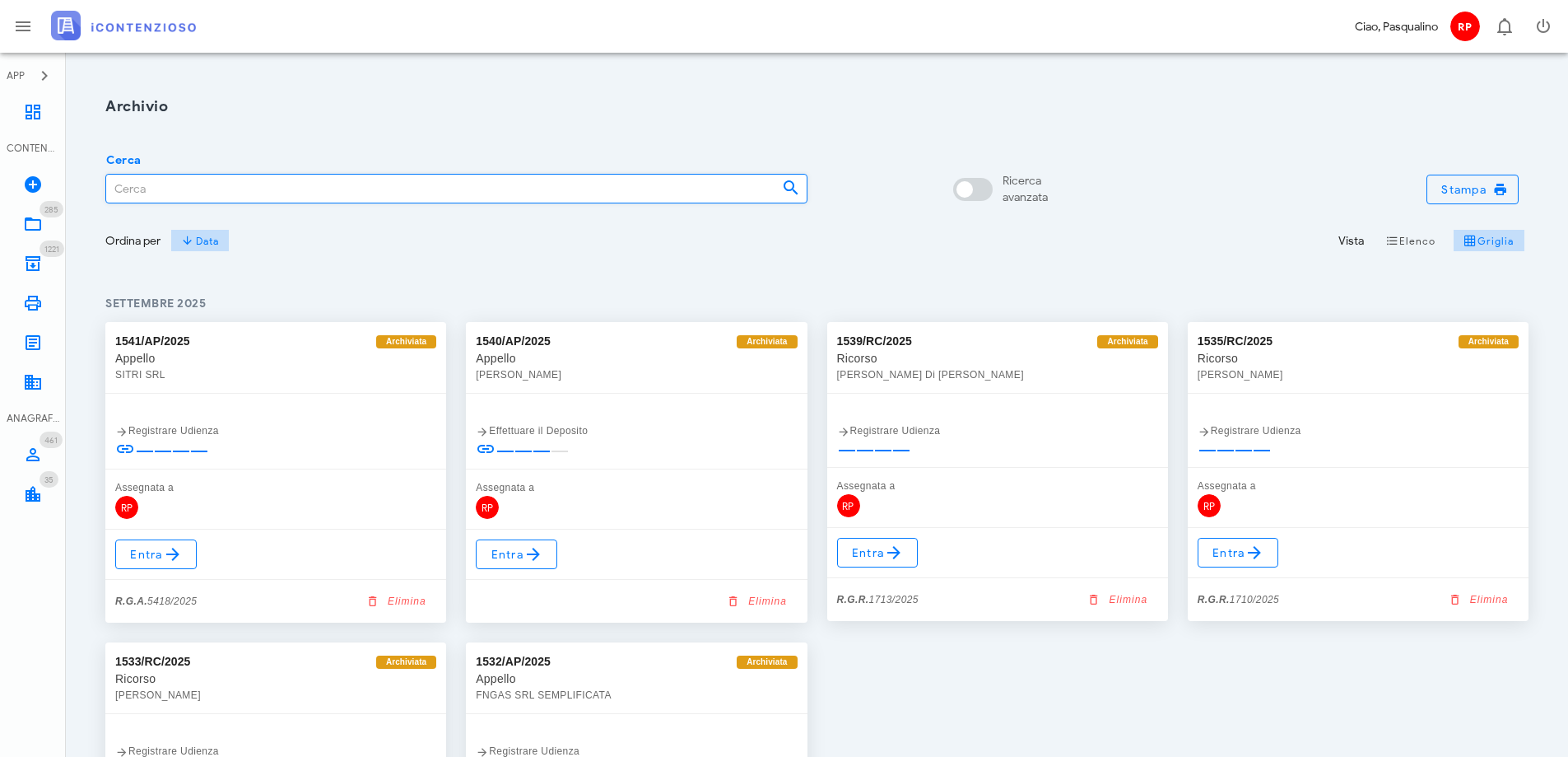
click at [188, 184] on input "Cerca" at bounding box center [437, 189] width 663 height 28
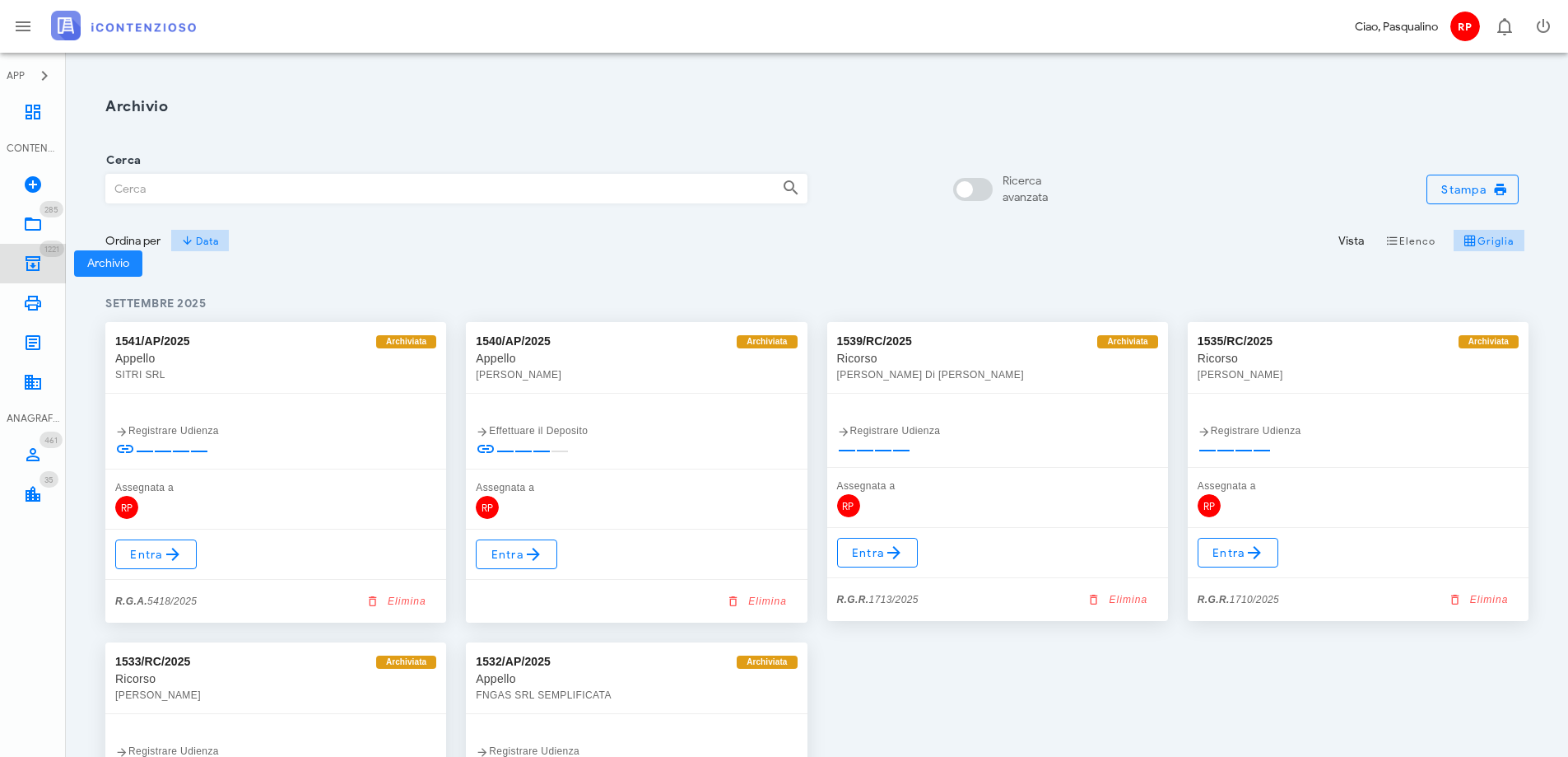
click at [44, 254] on span "1221" at bounding box center [52, 249] width 25 height 16
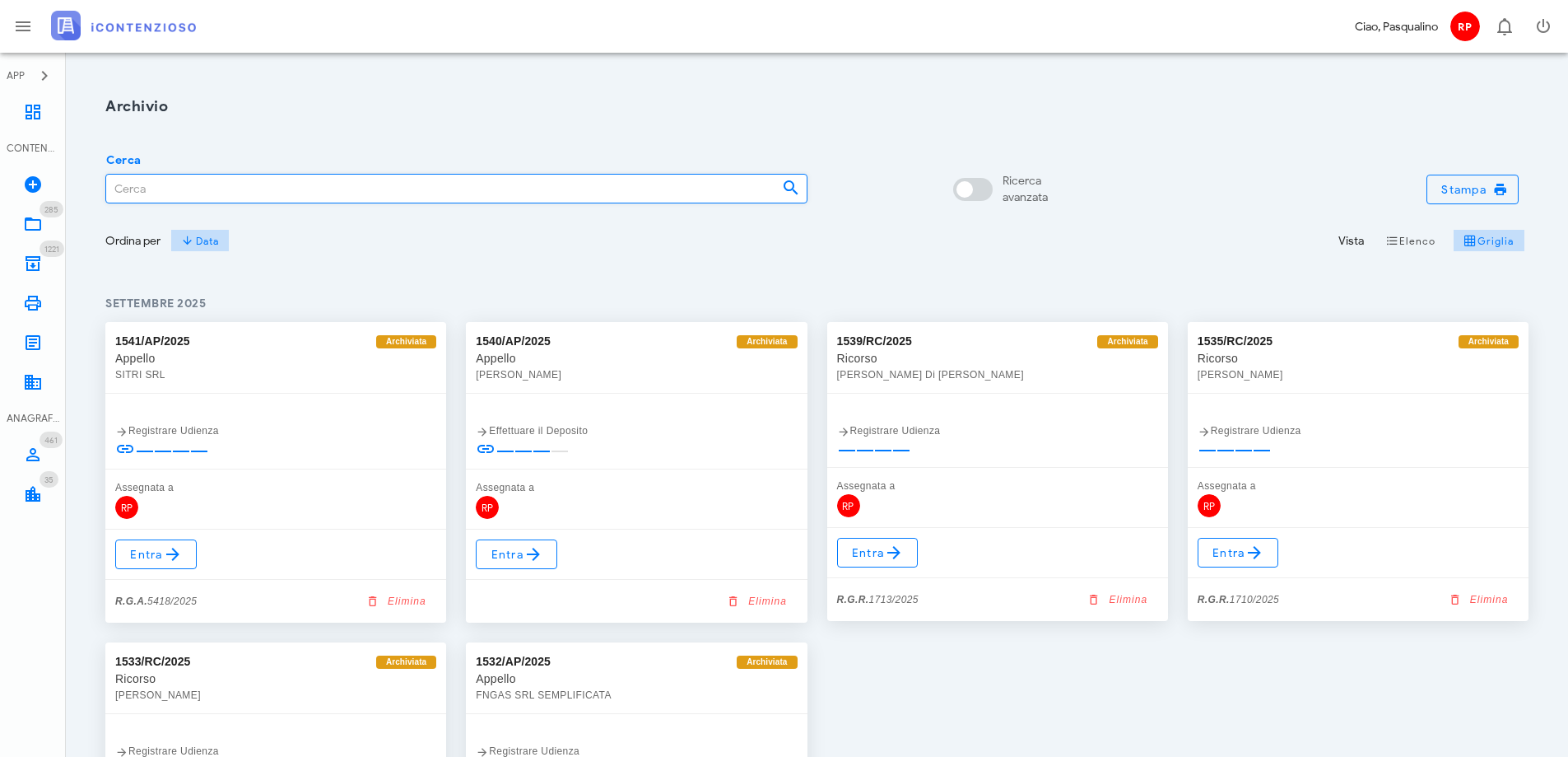
click at [180, 190] on input "Cerca" at bounding box center [437, 189] width 663 height 28
click at [124, 189] on input "Cerca" at bounding box center [437, 189] width 663 height 28
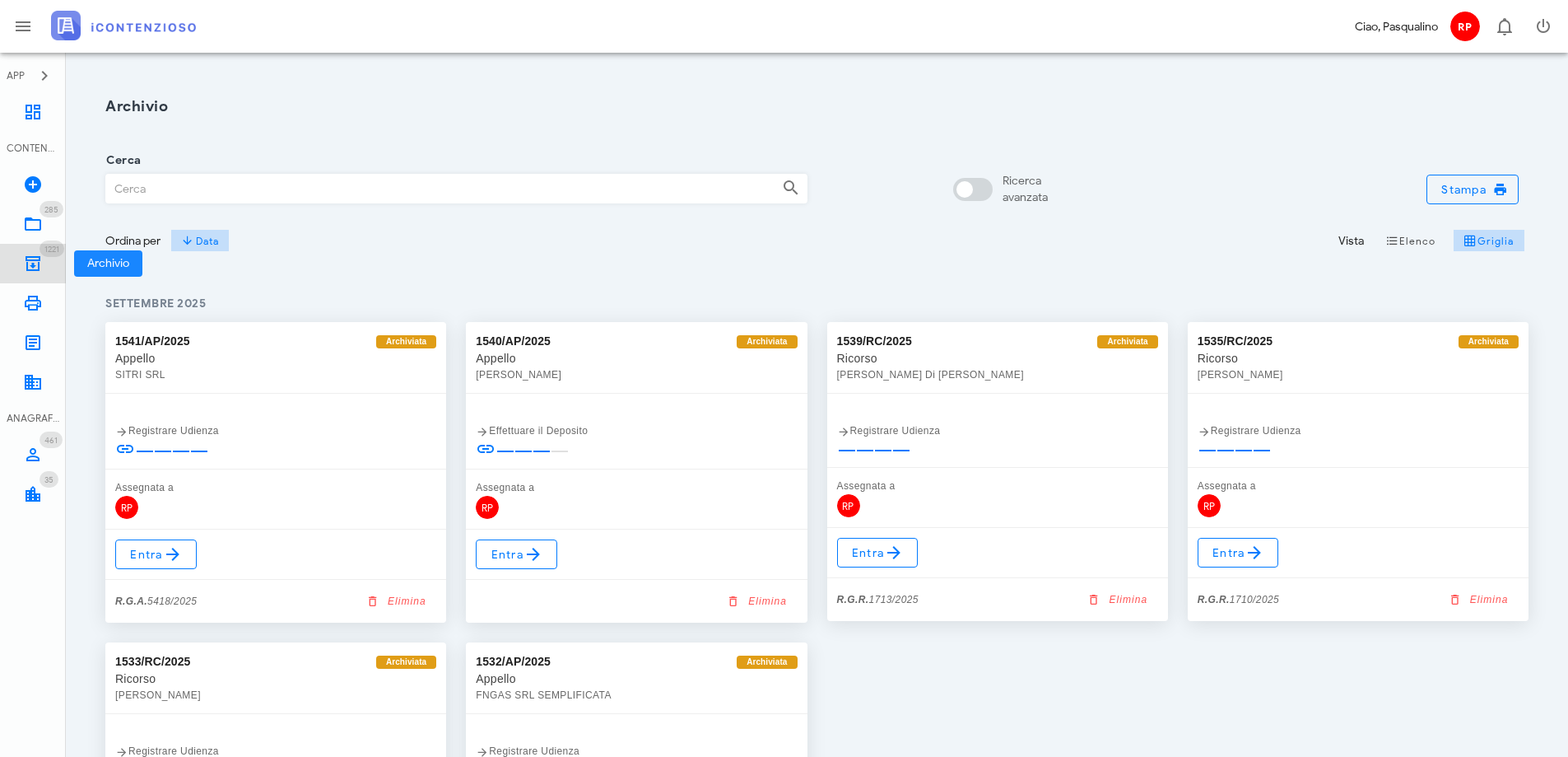
click at [53, 267] on link "1221 Archivio 1221" at bounding box center [33, 264] width 66 height 40
